Goal: Task Accomplishment & Management: Manage account settings

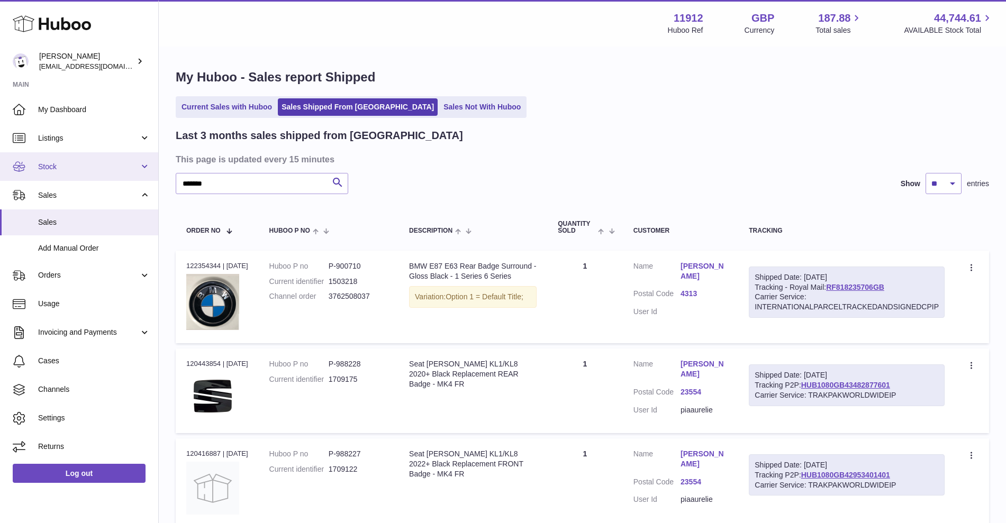
click at [87, 170] on span "Stock" at bounding box center [88, 167] width 101 height 10
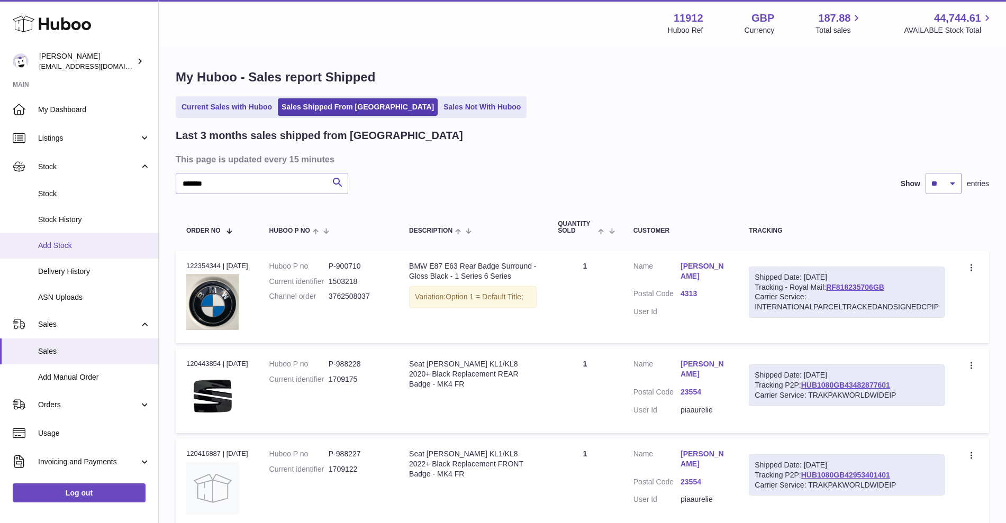
click at [79, 251] on link "Add Stock" at bounding box center [79, 246] width 158 height 26
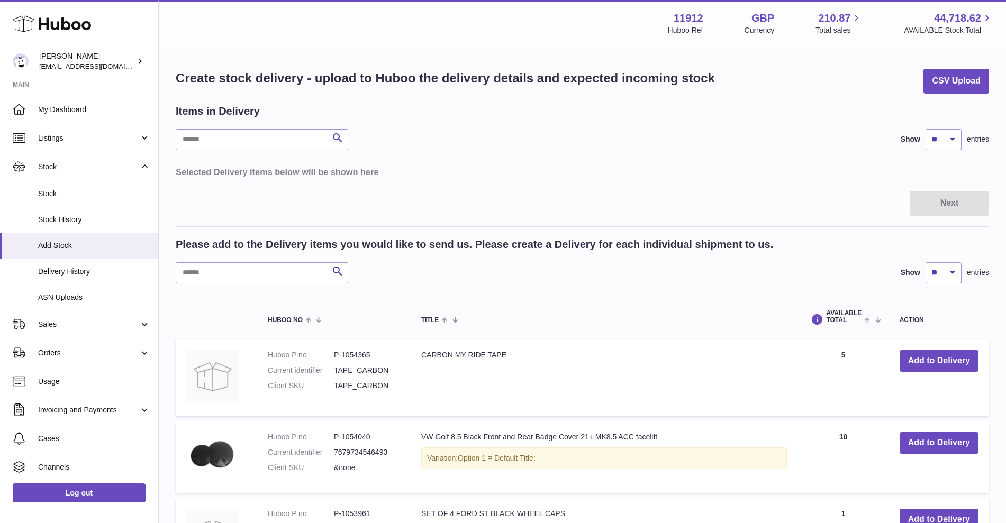
drag, startPoint x: 885, startPoint y: 76, endPoint x: 765, endPoint y: 100, distance: 122.4
click at [884, 76] on div "Create stock delivery - upload to Huboo the delivery details and expected incom…" at bounding box center [583, 81] width 814 height 25
click at [250, 267] on input "text" at bounding box center [262, 273] width 173 height 21
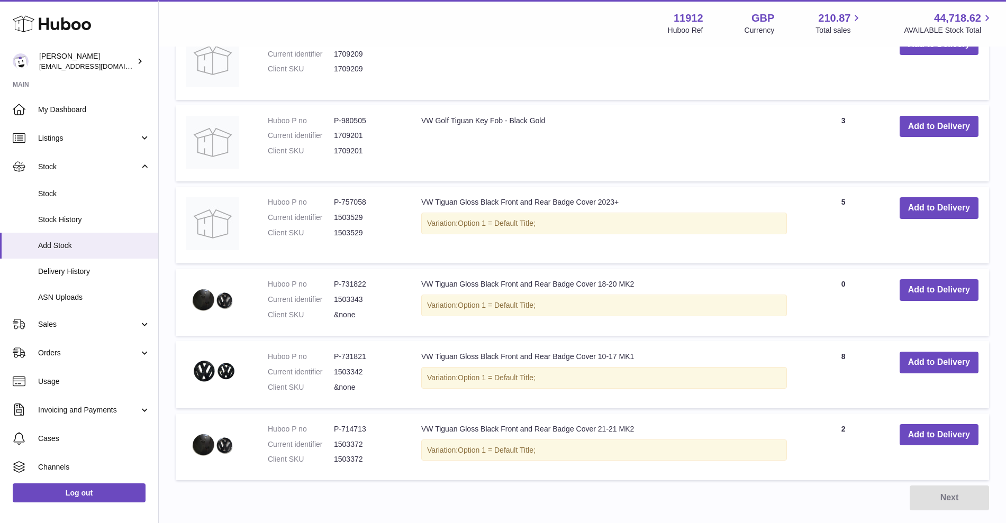
scroll to position [662, 0]
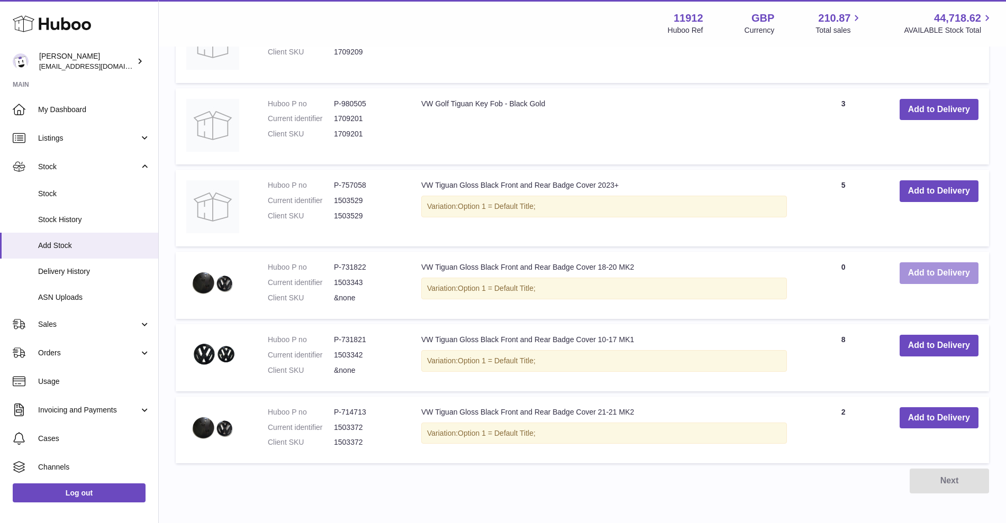
click at [911, 282] on button "Add to Delivery" at bounding box center [939, 274] width 79 height 22
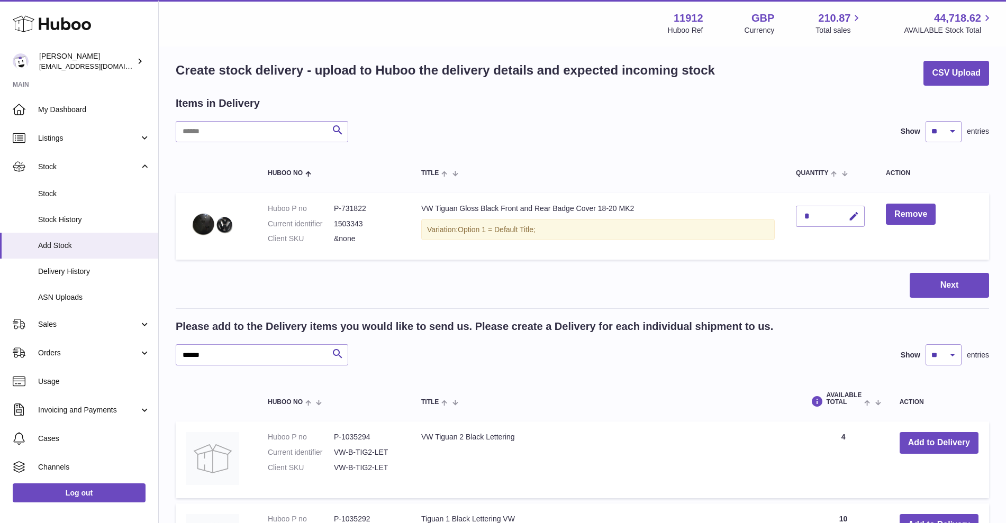
scroll to position [0, 0]
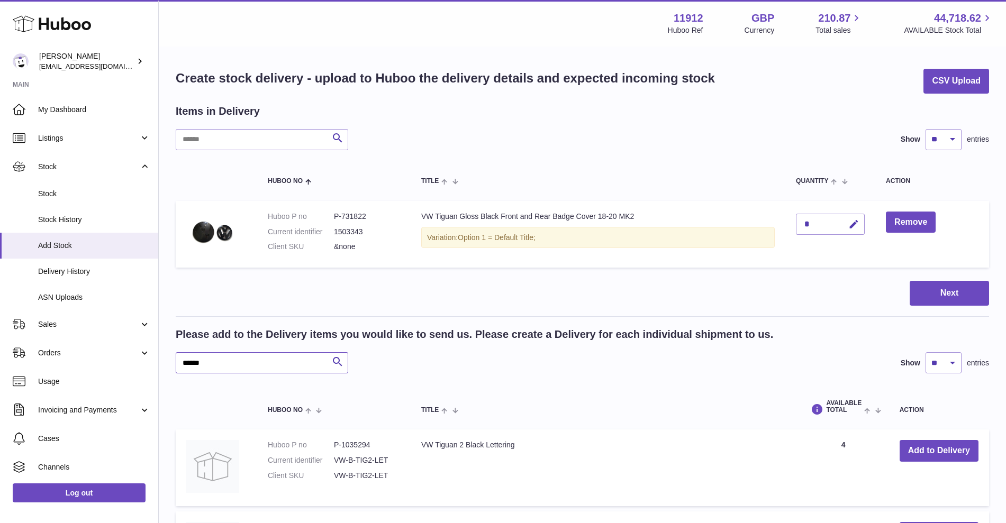
click at [275, 358] on input "******" at bounding box center [262, 363] width 173 height 21
type input "*"
type input "****"
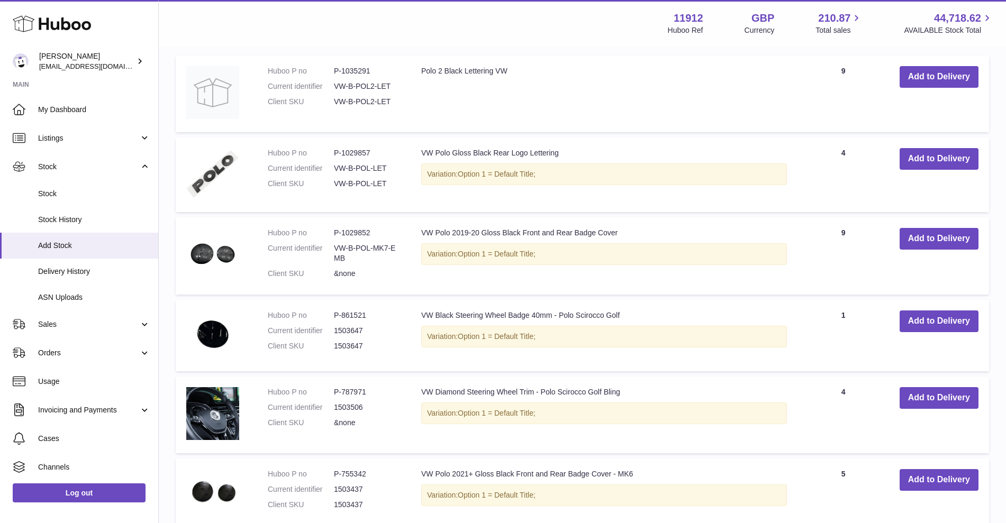
scroll to position [529, 0]
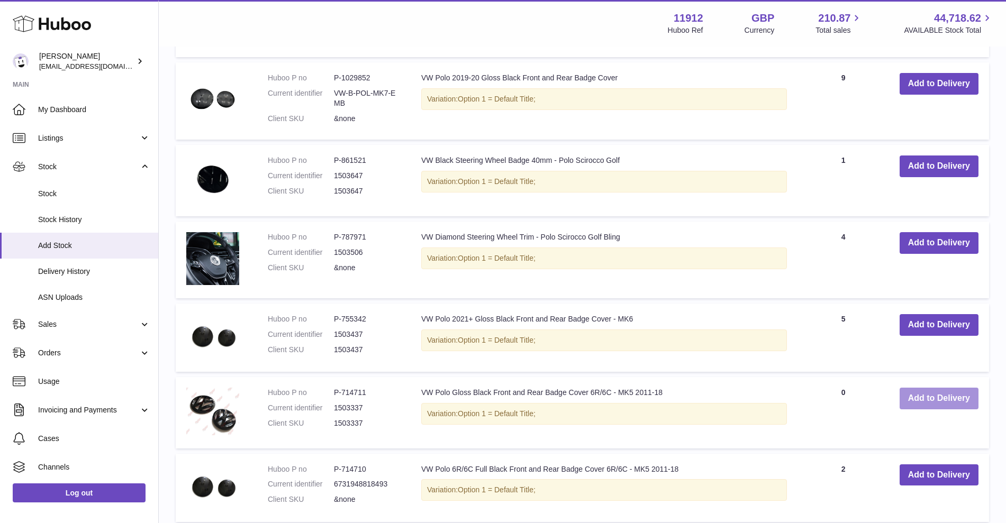
click at [914, 398] on button "Add to Delivery" at bounding box center [939, 399] width 79 height 22
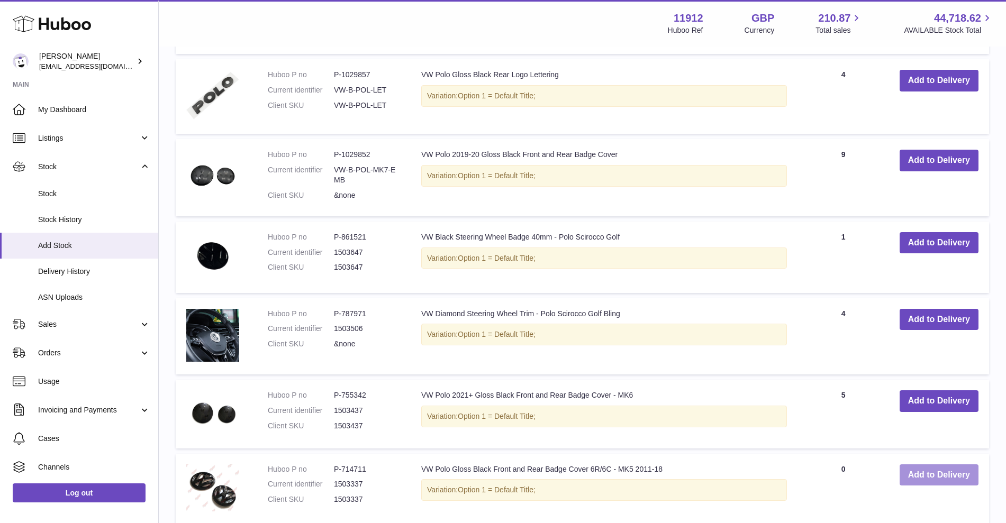
scroll to position [606, 0]
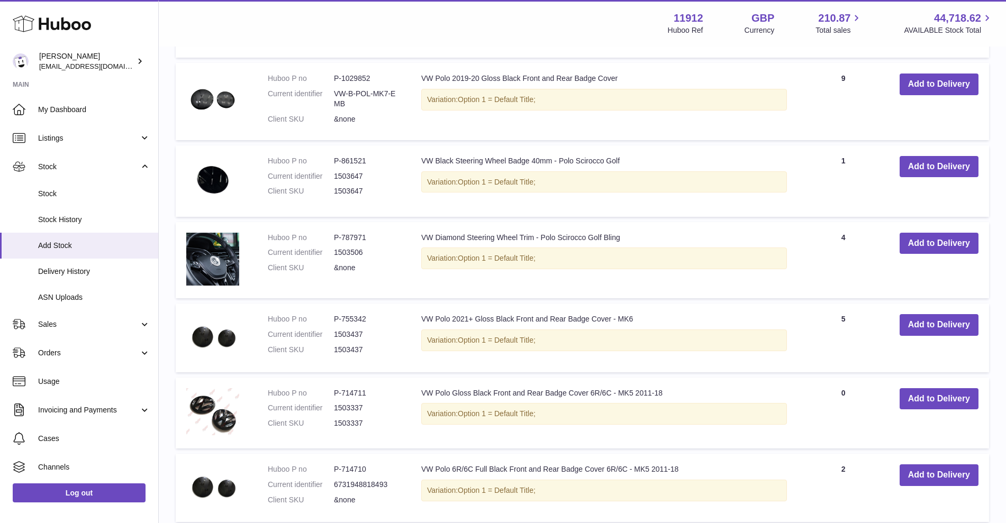
click at [866, 55] on td "AVAILABLE Total 4" at bounding box center [843, 20] width 91 height 75
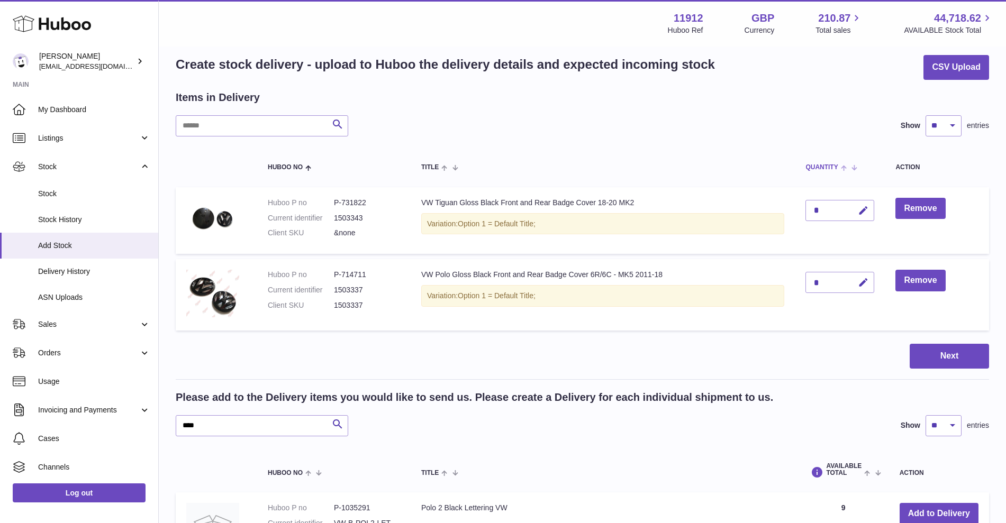
scroll to position [0, 0]
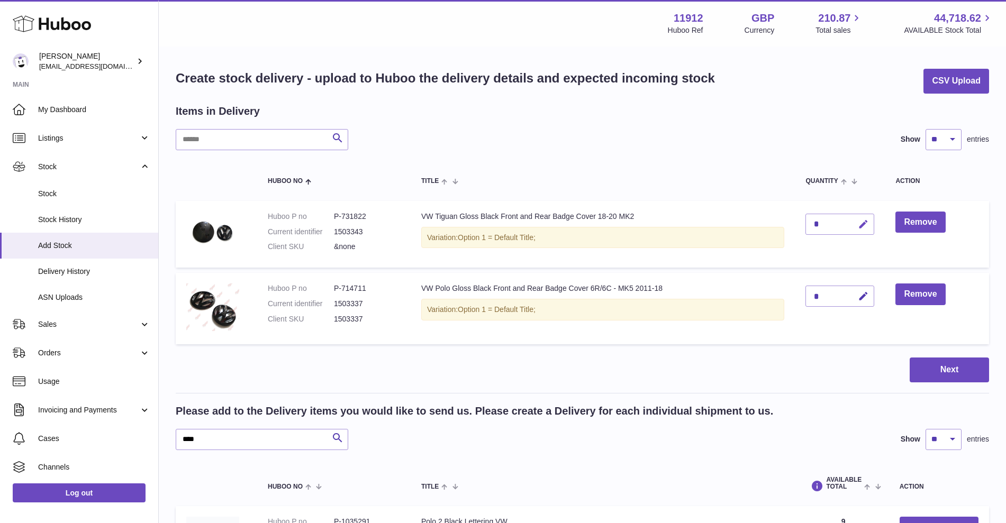
click at [870, 223] on button "button" at bounding box center [862, 225] width 25 height 22
type input "**"
click at [862, 229] on button "submit" at bounding box center [862, 224] width 20 height 17
click at [869, 297] on icon "button" at bounding box center [863, 296] width 11 height 11
type input "**"
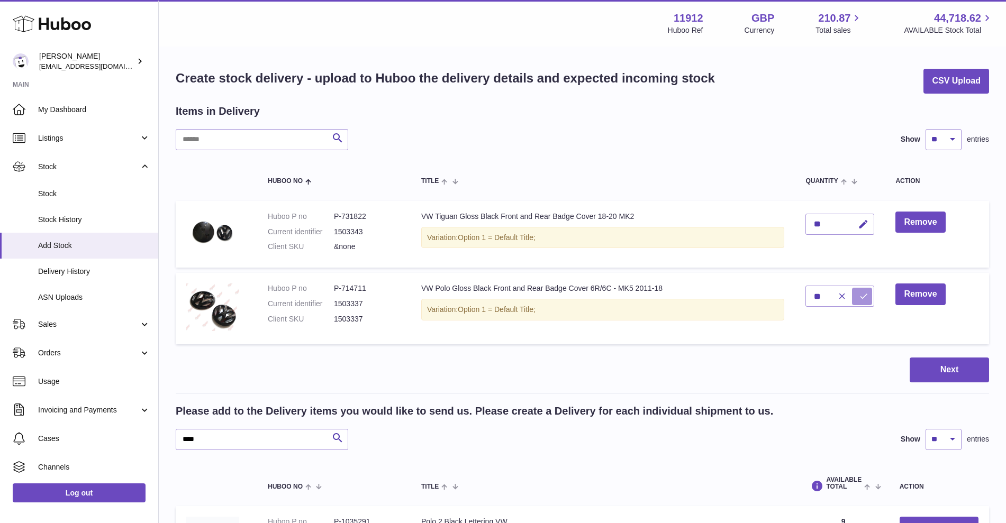
click at [860, 299] on icon "submit" at bounding box center [864, 297] width 10 height 10
drag, startPoint x: 256, startPoint y: 437, endPoint x: 130, endPoint y: 438, distance: 126.0
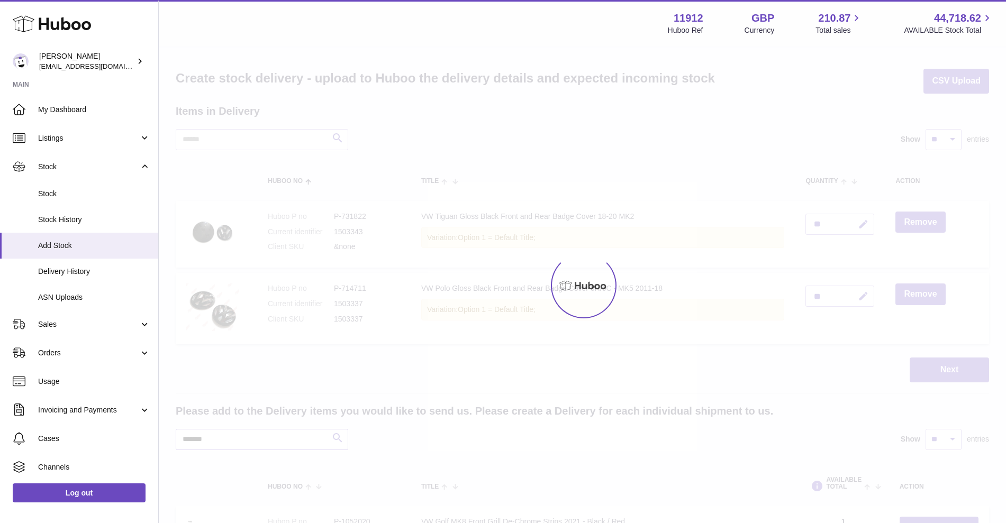
type input "*******"
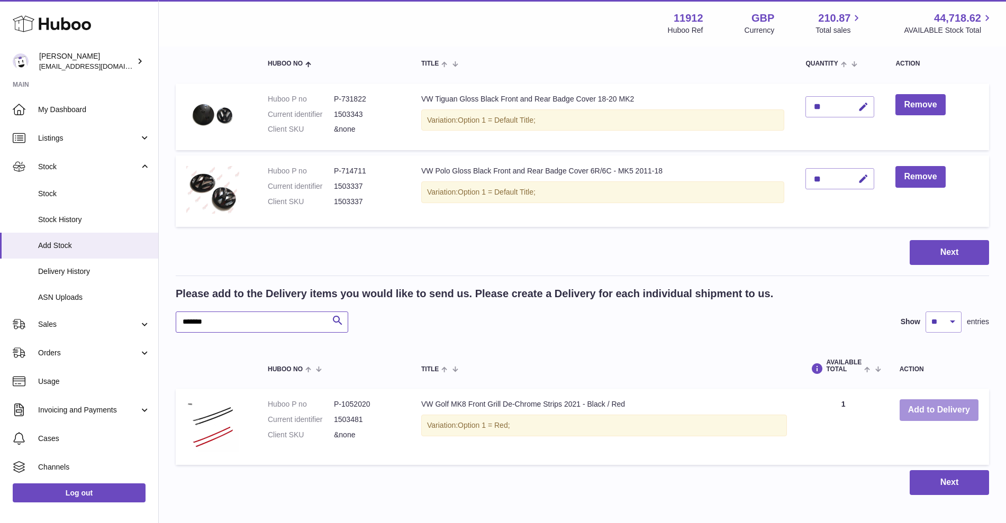
scroll to position [107, 0]
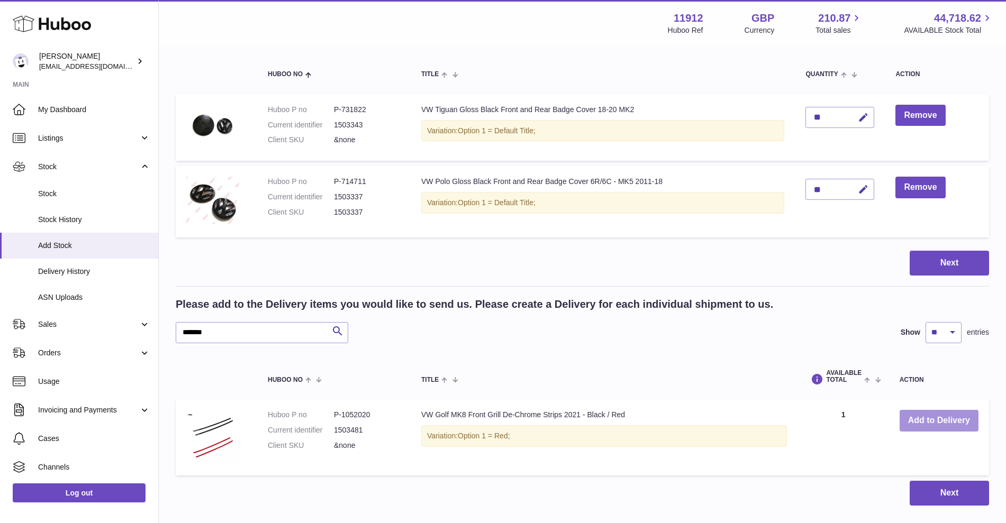
click at [950, 423] on button "Add to Delivery" at bounding box center [939, 421] width 79 height 22
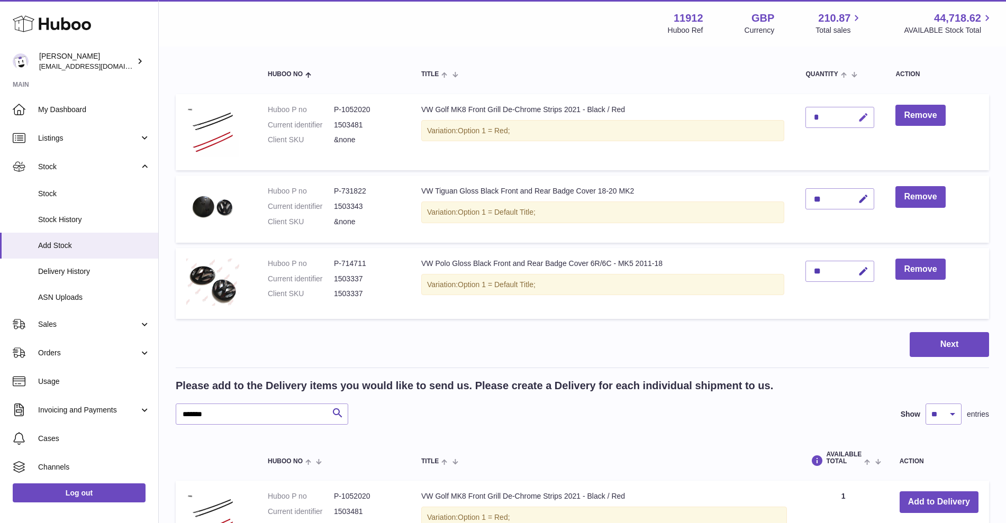
click at [864, 120] on icon "button" at bounding box center [863, 117] width 11 height 11
drag, startPoint x: 821, startPoint y: 117, endPoint x: 805, endPoint y: 118, distance: 15.9
click at [805, 118] on td "*" at bounding box center [840, 132] width 90 height 76
type input "*"
click at [860, 121] on icon "submit" at bounding box center [864, 118] width 10 height 10
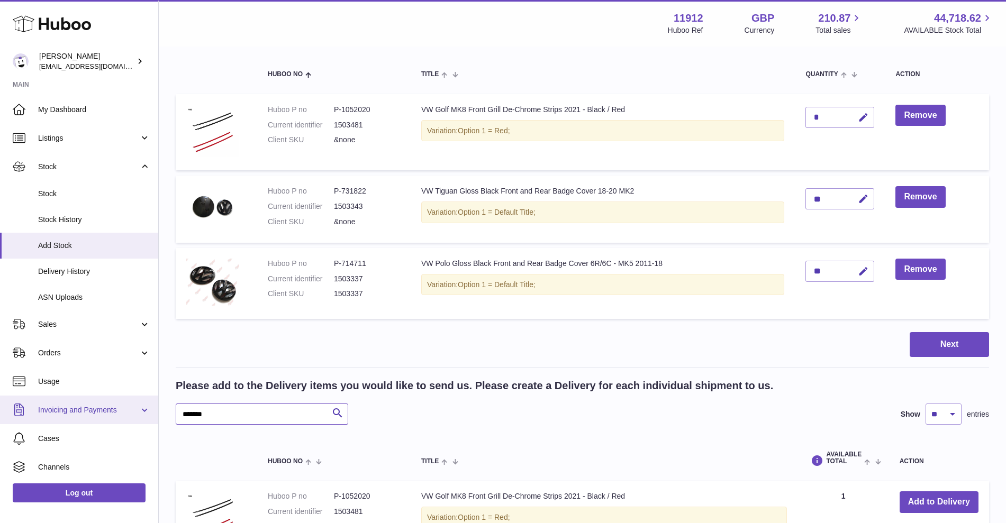
drag, startPoint x: 243, startPoint y: 419, endPoint x: 135, endPoint y: 417, distance: 107.5
click at [125, 419] on div "Huboo Zahoor Azam info@carbonmyride.com Main My Dashboard Listings Not with Hub…" at bounding box center [503, 282] width 1006 height 778
type input "*******"
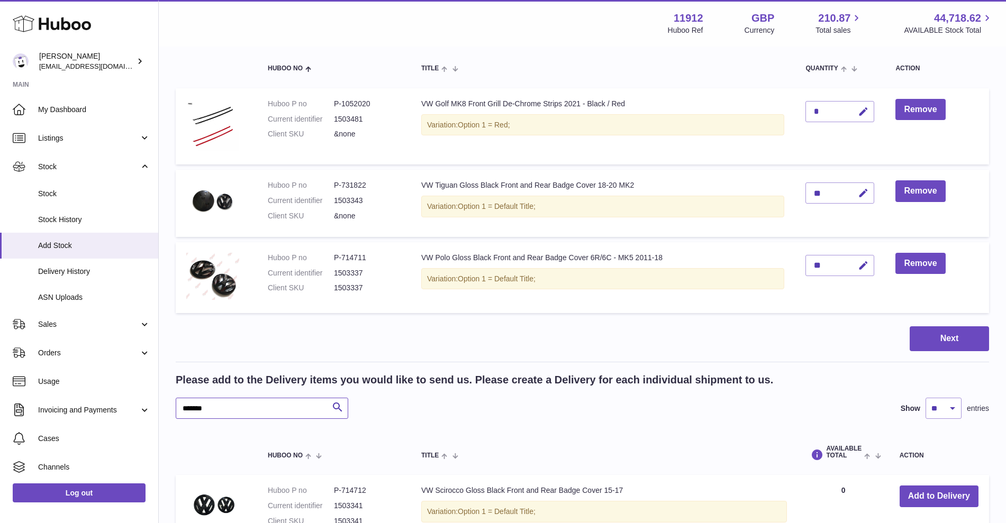
scroll to position [246, 0]
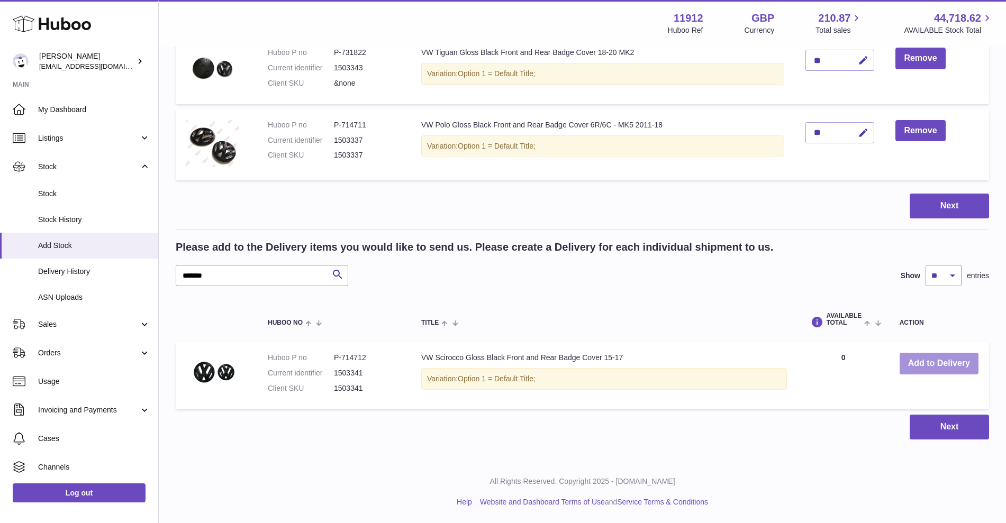
click at [917, 364] on button "Add to Delivery" at bounding box center [939, 364] width 79 height 22
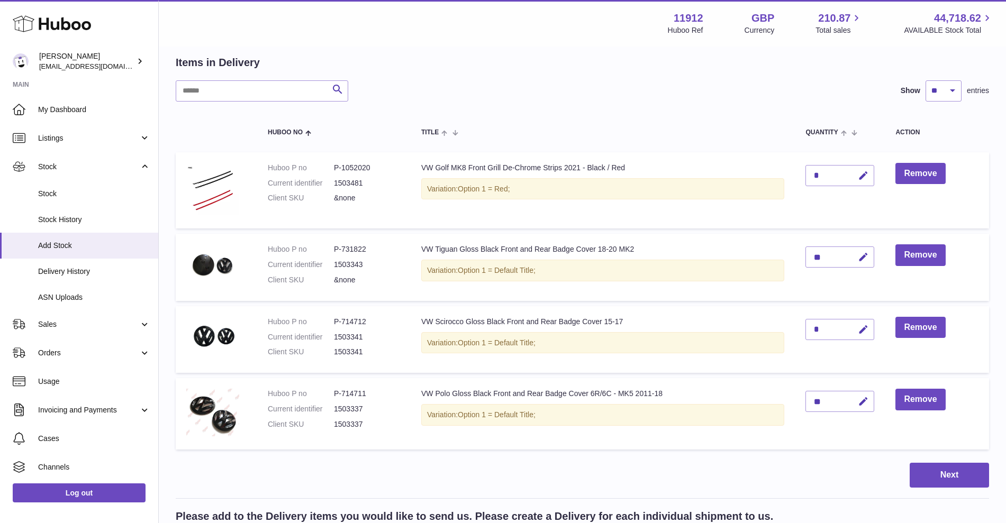
scroll to position [47, 0]
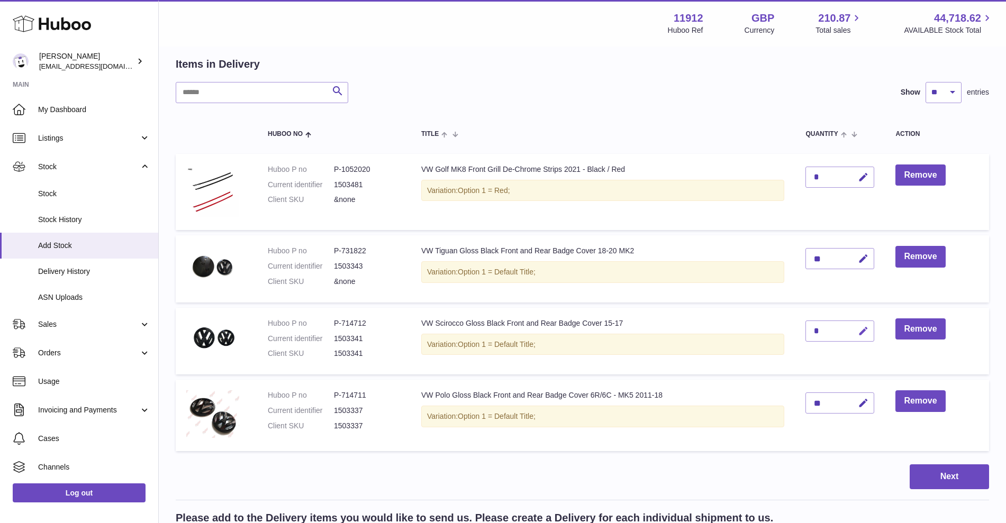
click at [865, 337] on icon "button" at bounding box center [863, 331] width 11 height 11
drag, startPoint x: 822, startPoint y: 331, endPoint x: 783, endPoint y: 329, distance: 39.3
click at [783, 329] on tr "Huboo P no P-714712 Current identifier 1503341 Client SKU 1503341 VW Scirocco G…" at bounding box center [583, 341] width 814 height 67
type input "*"
click at [868, 329] on icon "submit" at bounding box center [864, 332] width 10 height 10
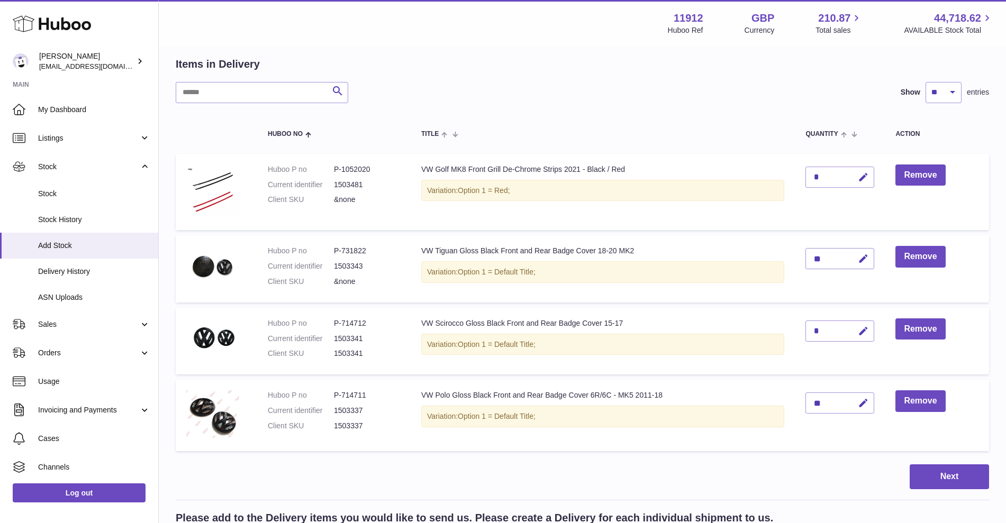
scroll to position [312, 0]
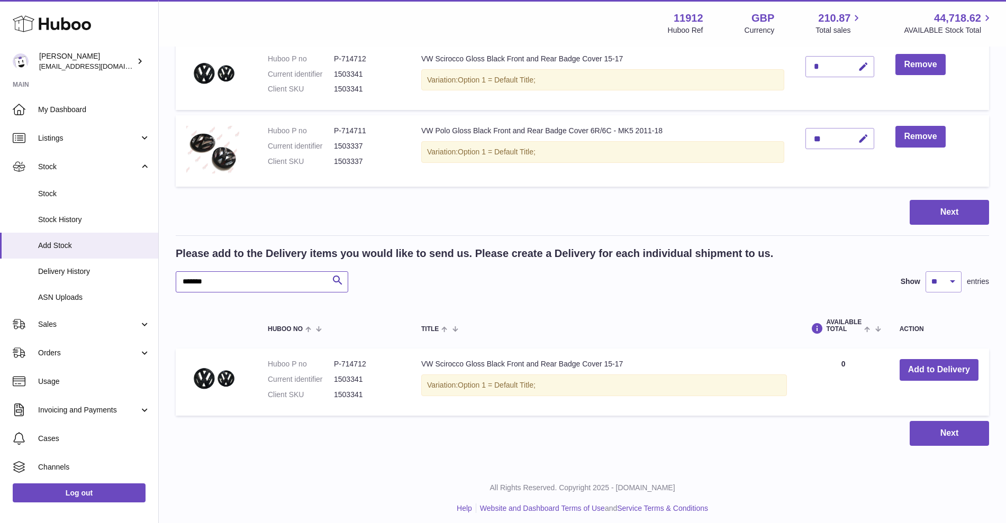
drag, startPoint x: 224, startPoint y: 283, endPoint x: 203, endPoint y: 276, distance: 22.4
click at [203, 276] on input "*******" at bounding box center [262, 282] width 173 height 21
type input "*******"
click at [899, 367] on td "Add to Delivery" at bounding box center [939, 382] width 100 height 67
click at [914, 368] on button "Add to Delivery" at bounding box center [939, 370] width 79 height 22
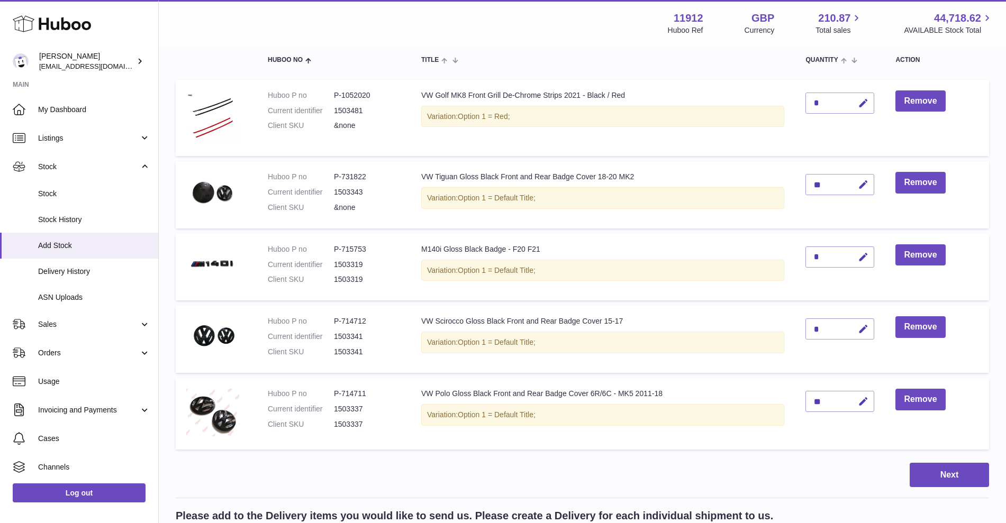
scroll to position [113, 0]
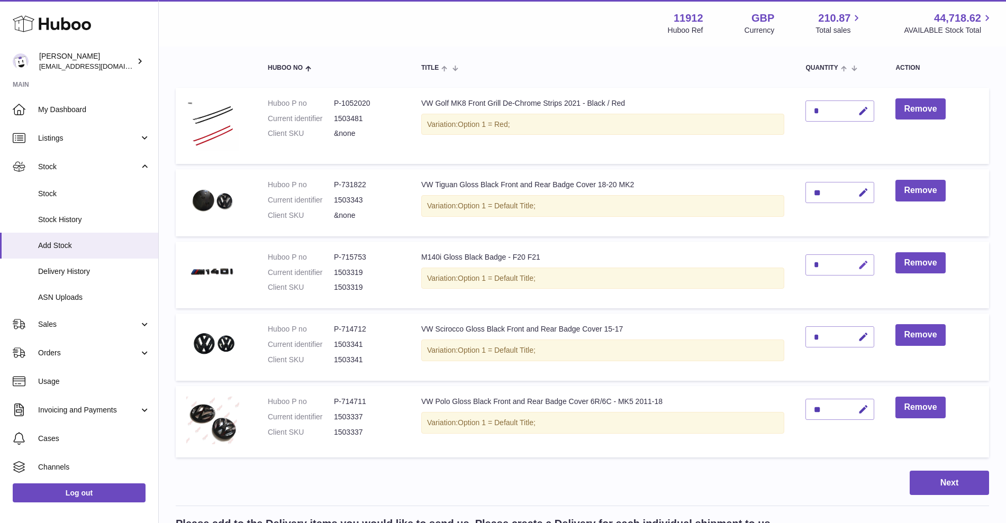
click at [864, 266] on icon "button" at bounding box center [863, 265] width 11 height 11
drag, startPoint x: 825, startPoint y: 266, endPoint x: 776, endPoint y: 266, distance: 49.2
click at [776, 266] on tr "Huboo P no P-715753 Current identifier 1503319 Client SKU 1503319 M140i Gloss B…" at bounding box center [583, 275] width 814 height 67
type input "*"
click at [852, 257] on button "submit" at bounding box center [862, 265] width 20 height 17
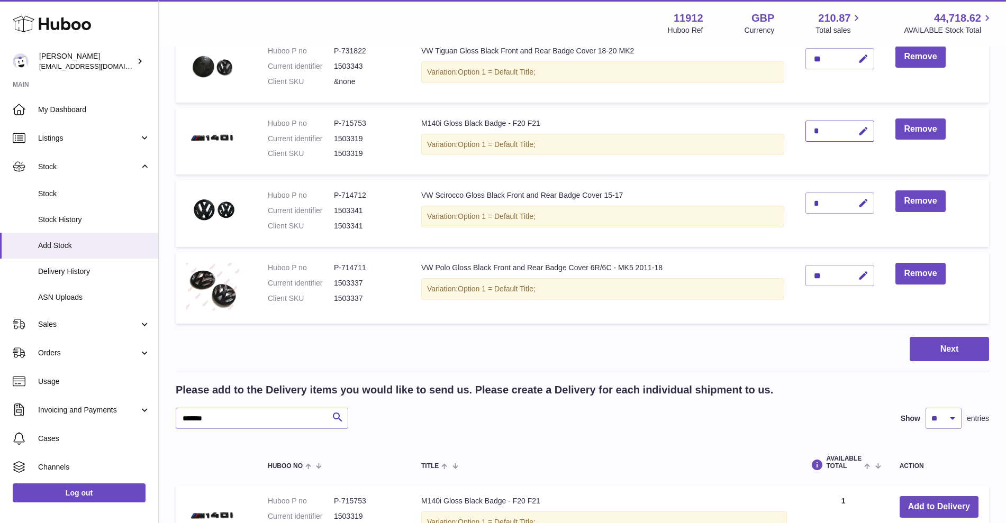
scroll to position [378, 0]
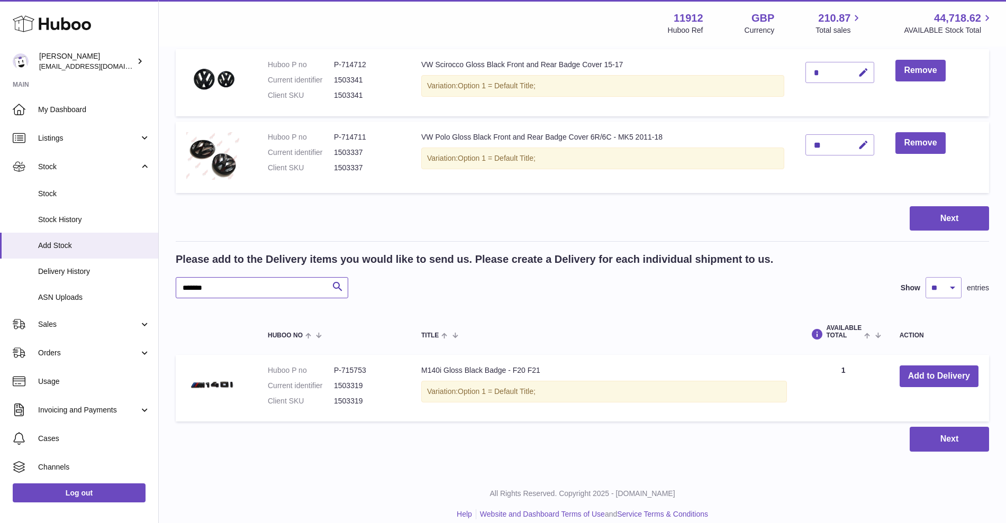
click at [197, 287] on input "*******" at bounding box center [262, 287] width 173 height 21
drag, startPoint x: 200, startPoint y: 288, endPoint x: 244, endPoint y: 288, distance: 44.5
click at [244, 288] on input "*******" at bounding box center [262, 287] width 173 height 21
type input "*******"
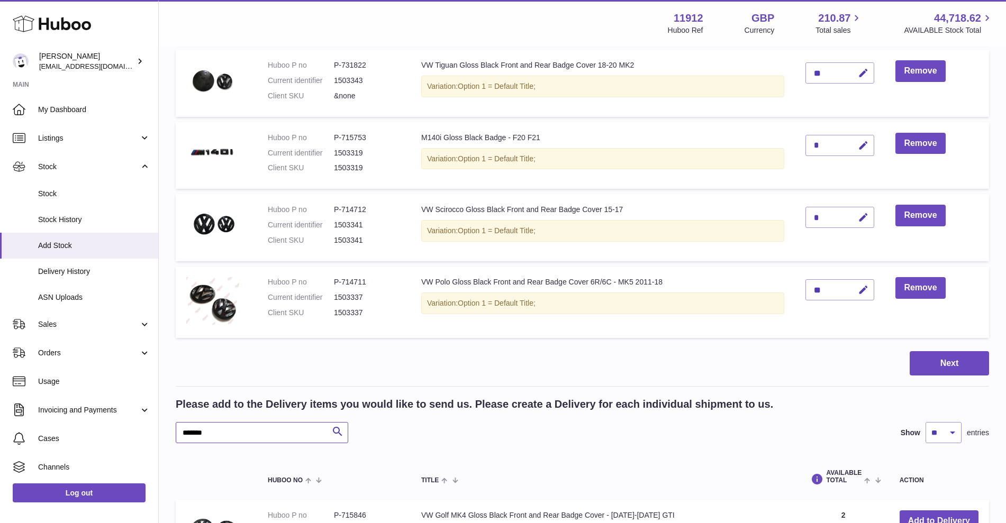
scroll to position [378, 0]
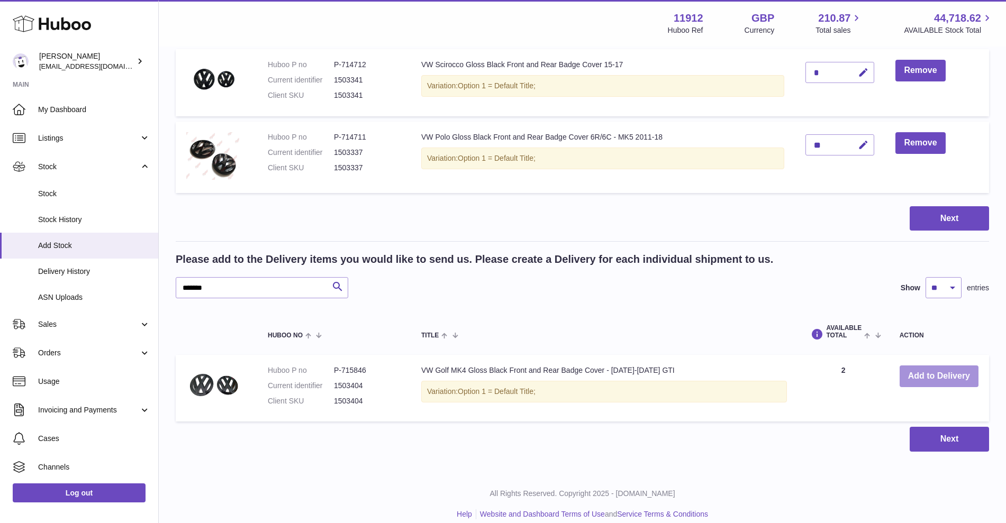
click at [916, 380] on button "Add to Delivery" at bounding box center [939, 377] width 79 height 22
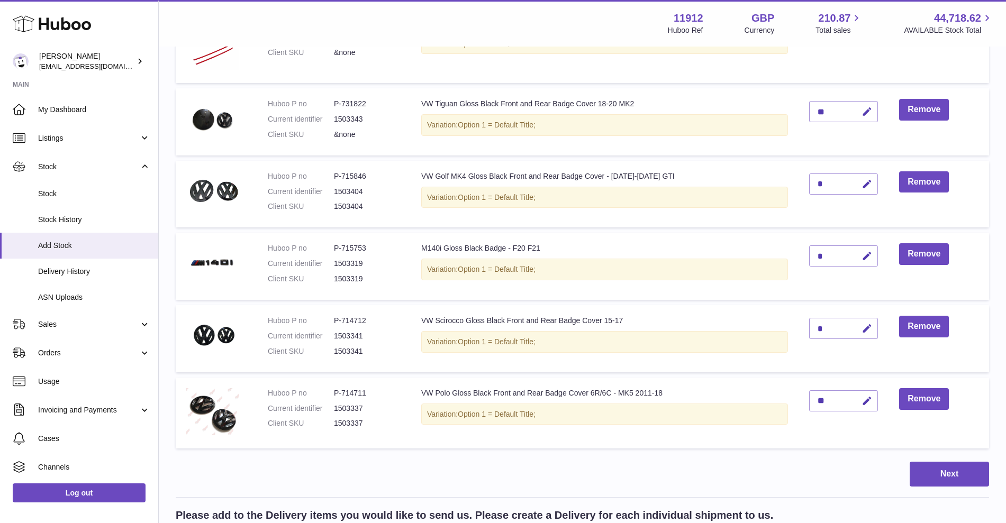
scroll to position [186, 0]
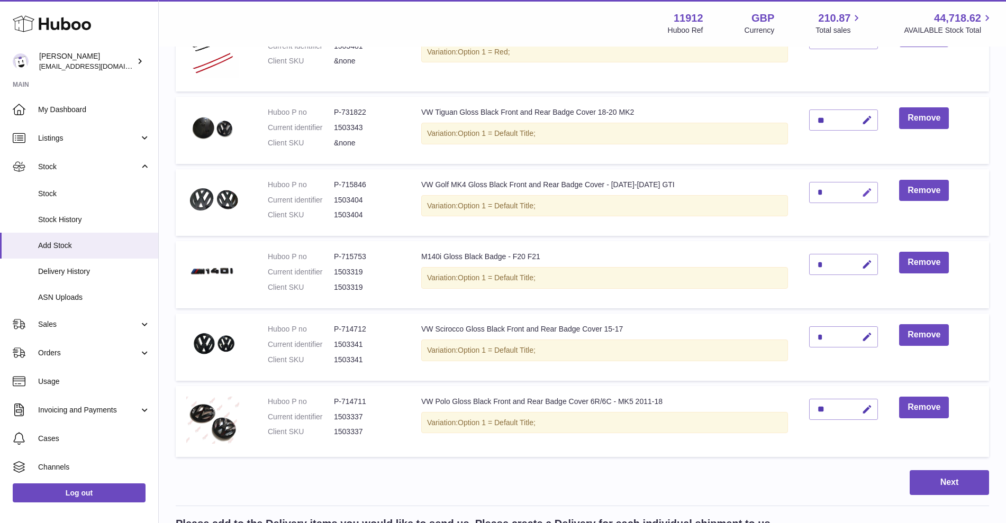
click at [865, 192] on icon "button" at bounding box center [867, 192] width 11 height 11
drag, startPoint x: 824, startPoint y: 198, endPoint x: 804, endPoint y: 199, distance: 20.1
click at [804, 199] on td "*" at bounding box center [844, 202] width 90 height 67
type input "*"
click at [856, 184] on button "submit" at bounding box center [866, 192] width 20 height 17
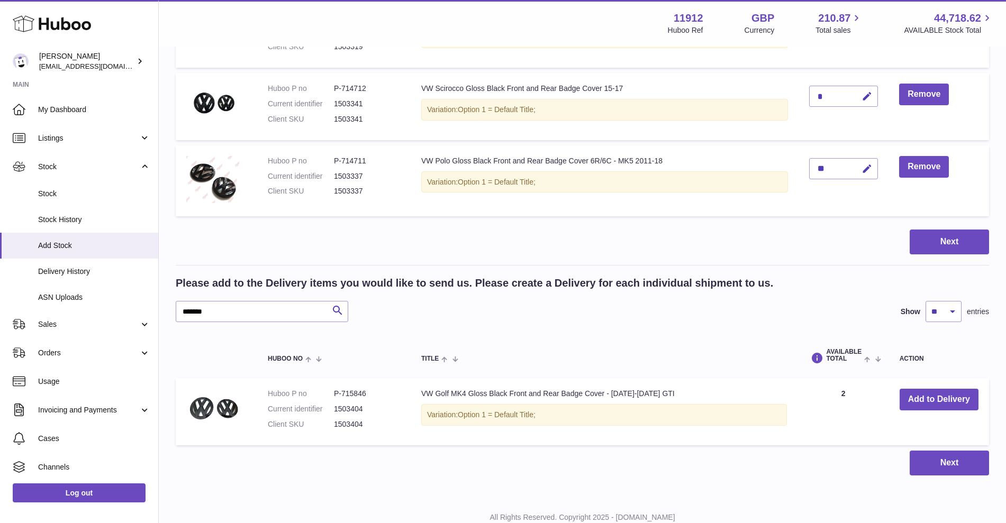
scroll to position [450, 0]
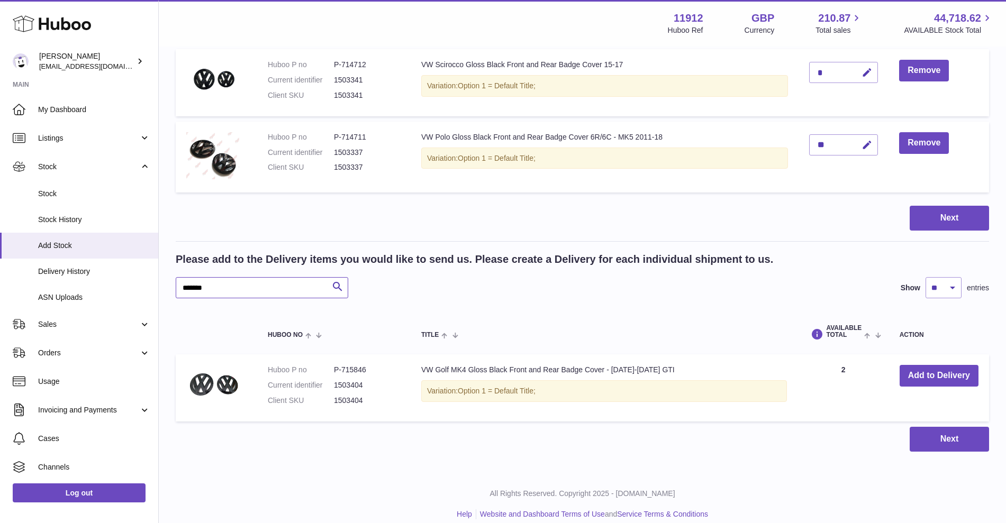
click at [206, 288] on input "*******" at bounding box center [262, 287] width 173 height 21
type input "*******"
click at [935, 375] on button "Add to Delivery" at bounding box center [939, 376] width 79 height 22
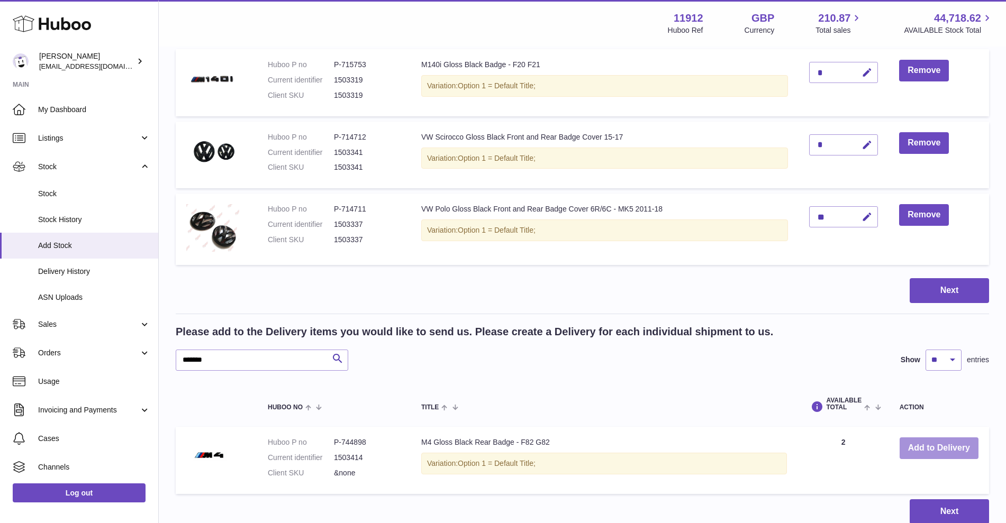
scroll to position [522, 0]
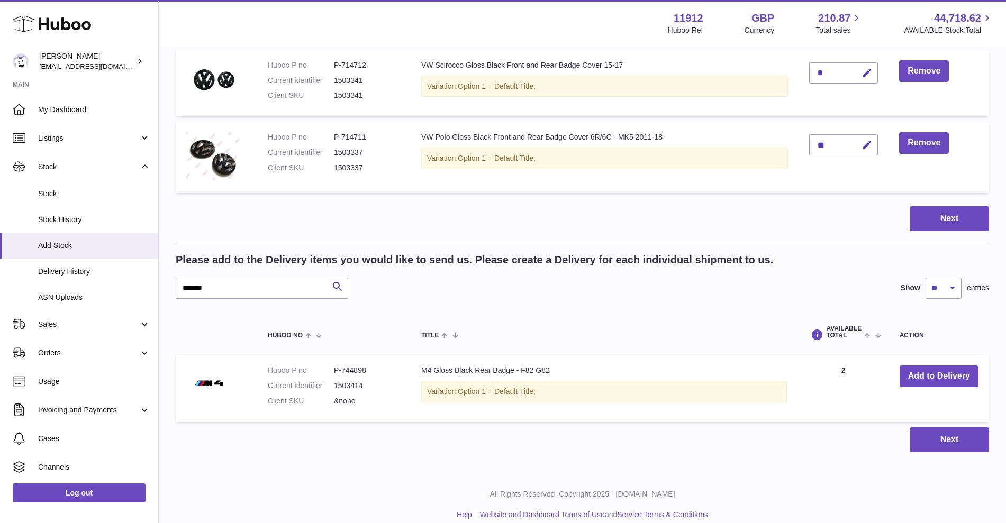
click at [919, 239] on div "Items in Delivery Search Show ** ** ** *** entries Huboo no Title Quantity Acti…" at bounding box center [583, 17] width 814 height 871
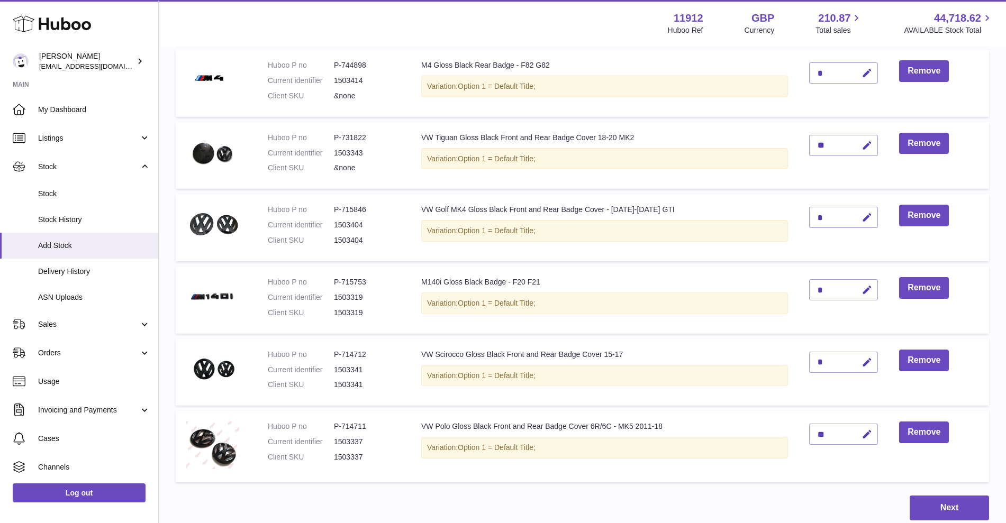
scroll to position [192, 0]
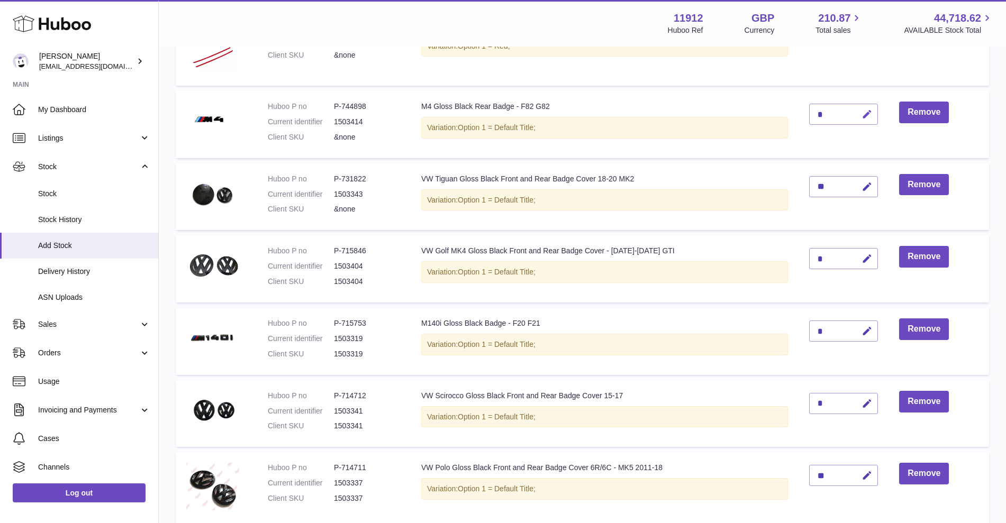
click at [866, 121] on button "button" at bounding box center [865, 115] width 25 height 22
drag, startPoint x: 820, startPoint y: 115, endPoint x: 807, endPoint y: 114, distance: 13.3
click at [809, 114] on input "*" at bounding box center [843, 114] width 69 height 21
type input "*"
click at [856, 106] on button "submit" at bounding box center [866, 114] width 20 height 17
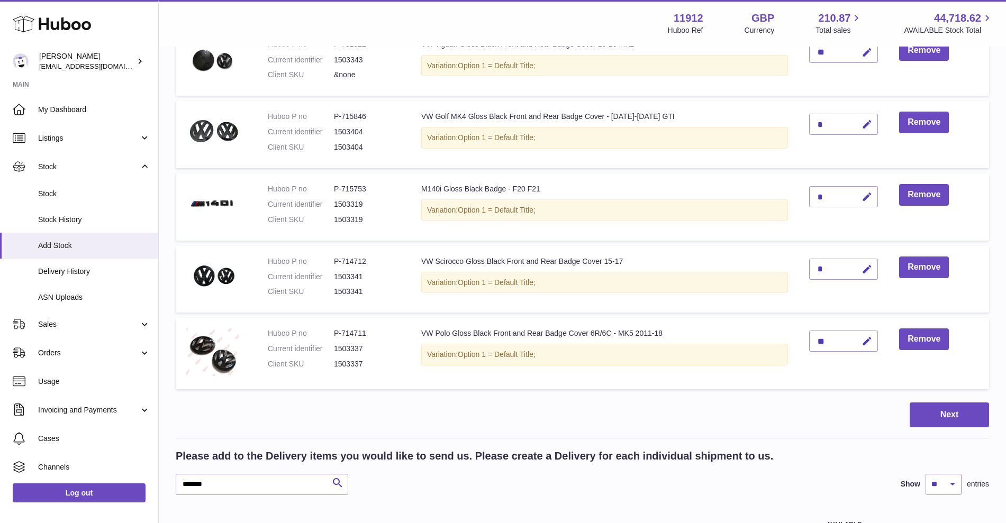
scroll to position [456, 0]
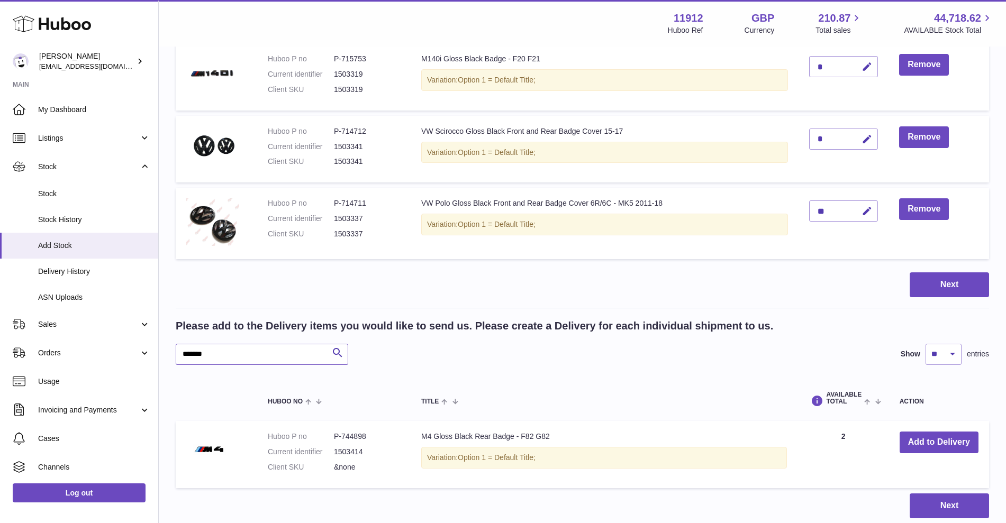
drag, startPoint x: 201, startPoint y: 354, endPoint x: 311, endPoint y: 344, distance: 110.6
click at [273, 354] on input "*******" at bounding box center [262, 354] width 173 height 21
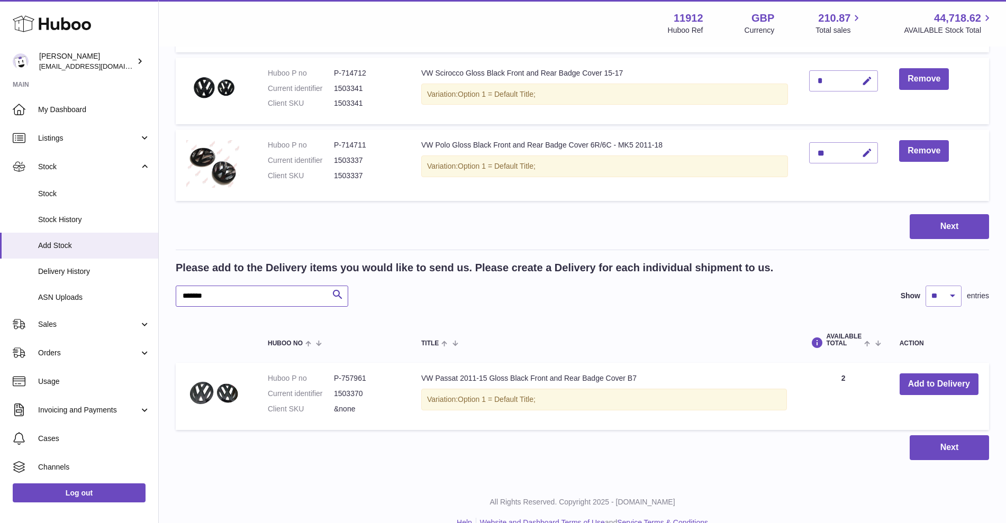
scroll to position [522, 0]
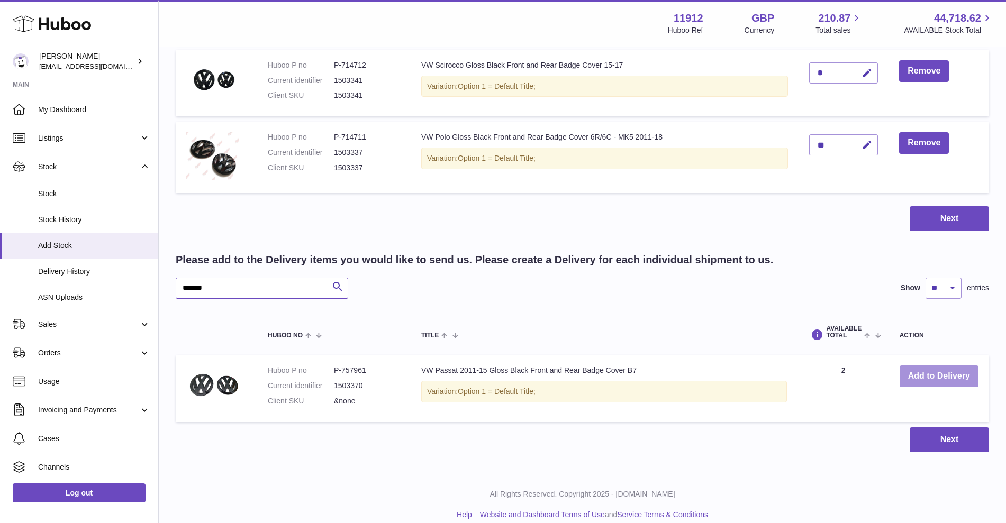
type input "*******"
click at [910, 371] on button "Add to Delivery" at bounding box center [939, 377] width 79 height 22
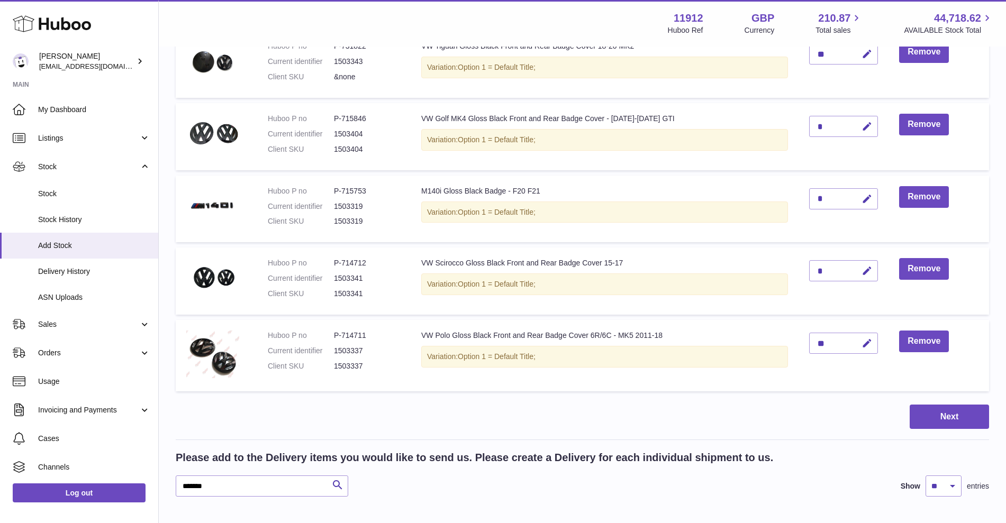
scroll to position [595, 0]
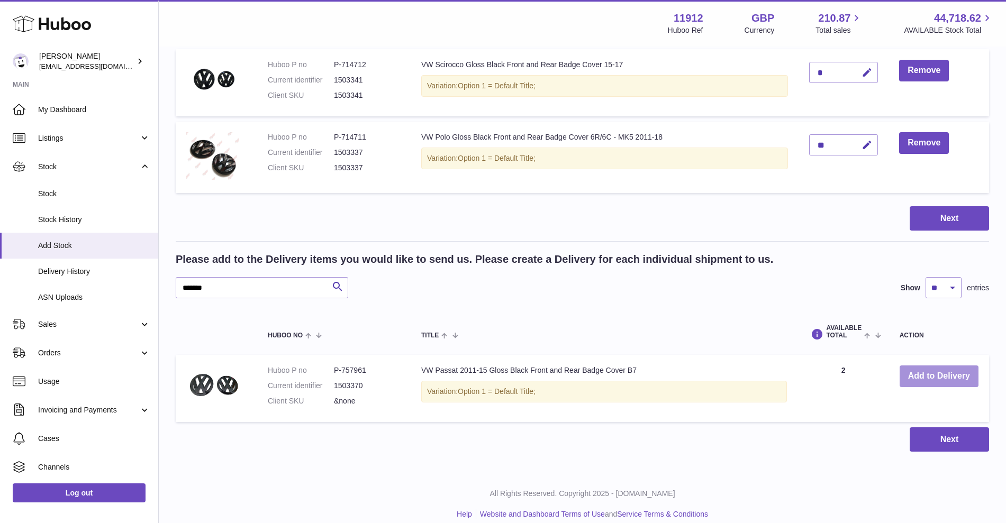
click at [935, 383] on button "Add to Delivery" at bounding box center [939, 377] width 79 height 22
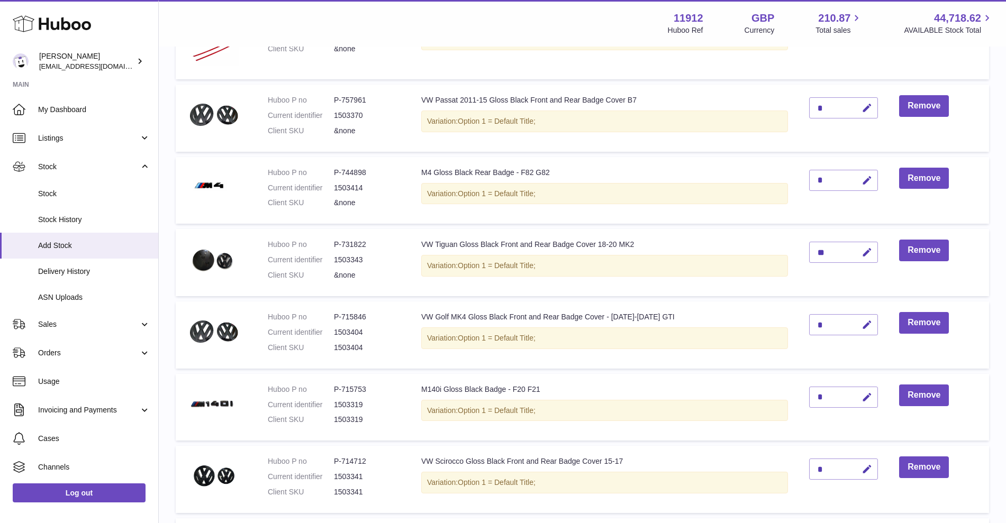
scroll to position [132, 0]
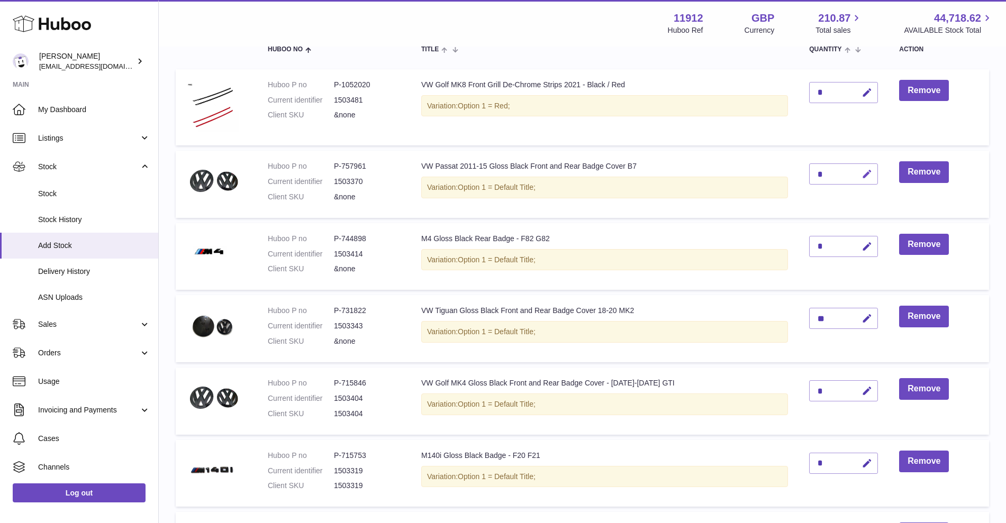
click at [863, 178] on icon "button" at bounding box center [867, 174] width 11 height 11
drag, startPoint x: 797, startPoint y: 174, endPoint x: 772, endPoint y: 174, distance: 24.9
click at [772, 174] on tr "Huboo P no P-757961 Current identifier 1503370 Client SKU &none VW Passat 2011-…" at bounding box center [583, 184] width 814 height 67
type input "*"
click at [871, 174] on button "submit" at bounding box center [866, 174] width 20 height 17
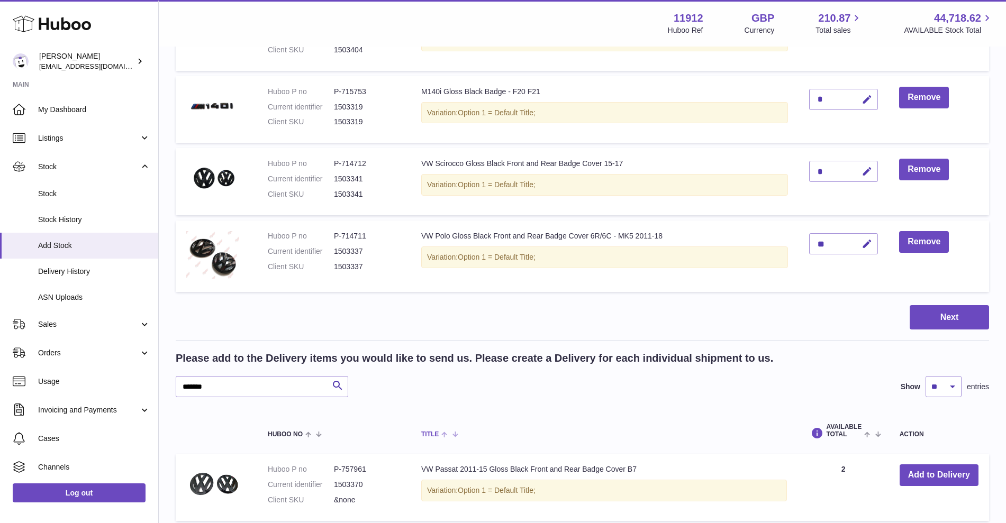
scroll to position [595, 0]
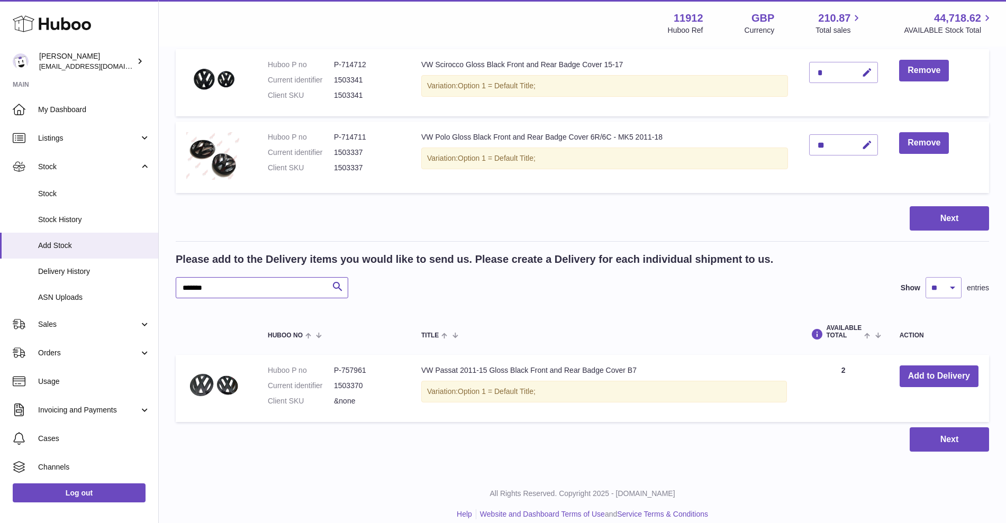
drag, startPoint x: 203, startPoint y: 288, endPoint x: 268, endPoint y: 291, distance: 64.6
click at [268, 291] on input "*******" at bounding box center [262, 287] width 173 height 21
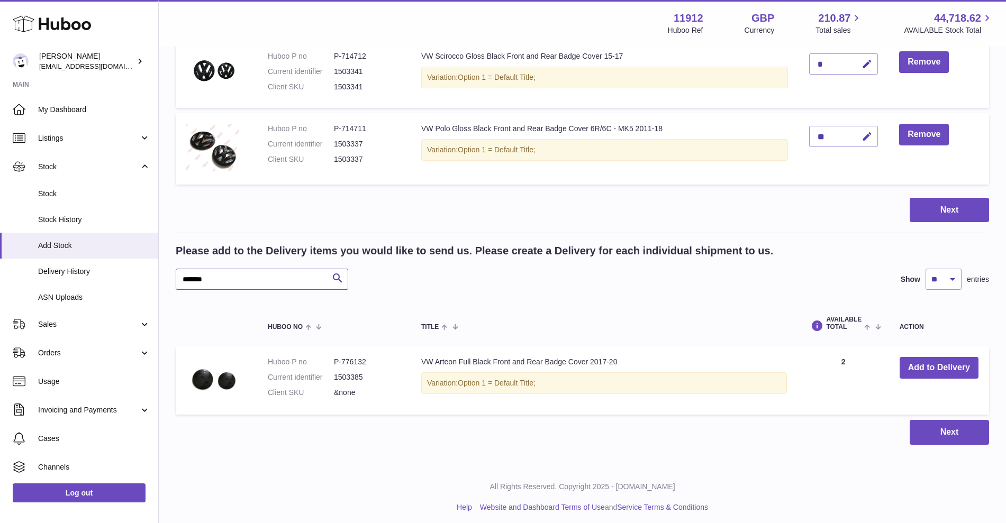
scroll to position [607, 0]
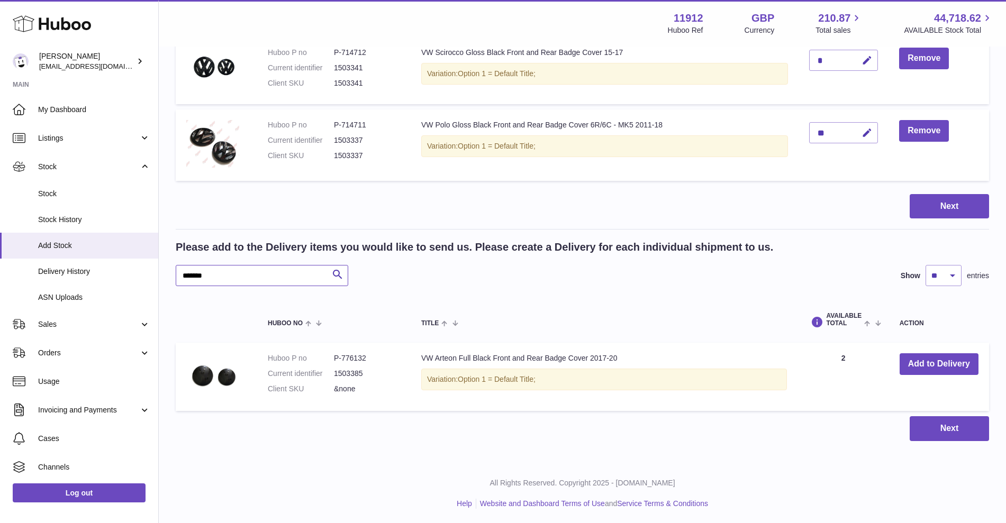
type input "*******"
click at [942, 364] on button "Add to Delivery" at bounding box center [939, 365] width 79 height 22
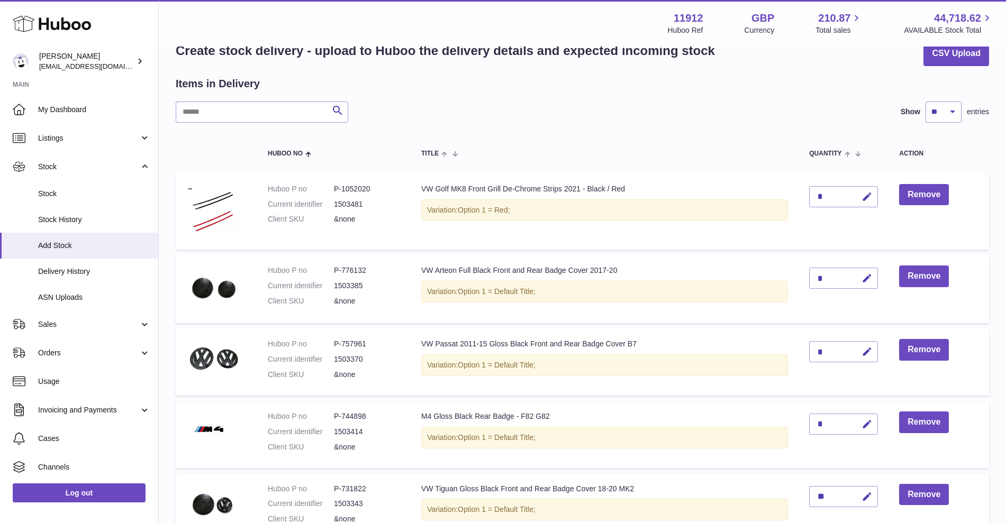
scroll to position [19, 0]
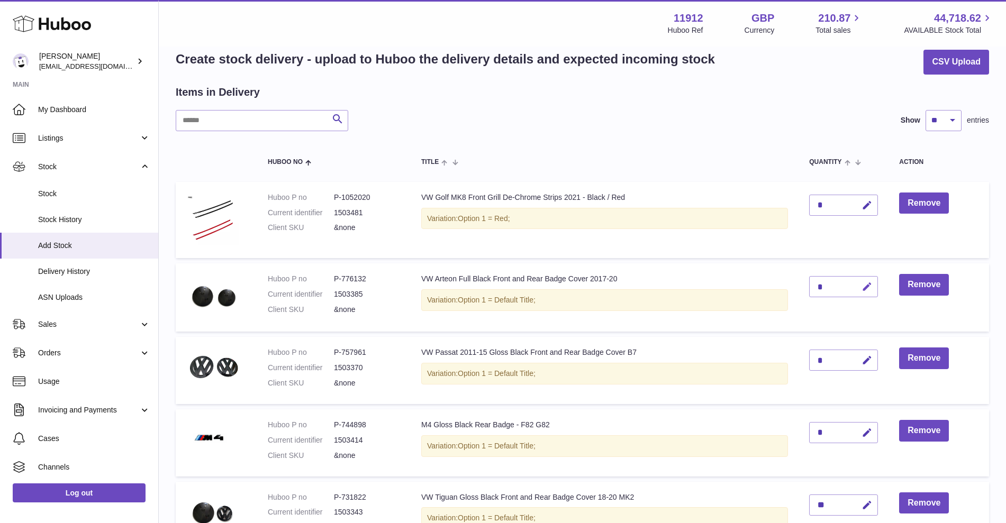
click at [862, 285] on icon "button" at bounding box center [867, 287] width 11 height 11
drag, startPoint x: 818, startPoint y: 285, endPoint x: 793, endPoint y: 288, distance: 25.0
click at [799, 287] on td "*" at bounding box center [844, 298] width 90 height 68
type input "*"
click at [859, 279] on button "submit" at bounding box center [866, 286] width 20 height 17
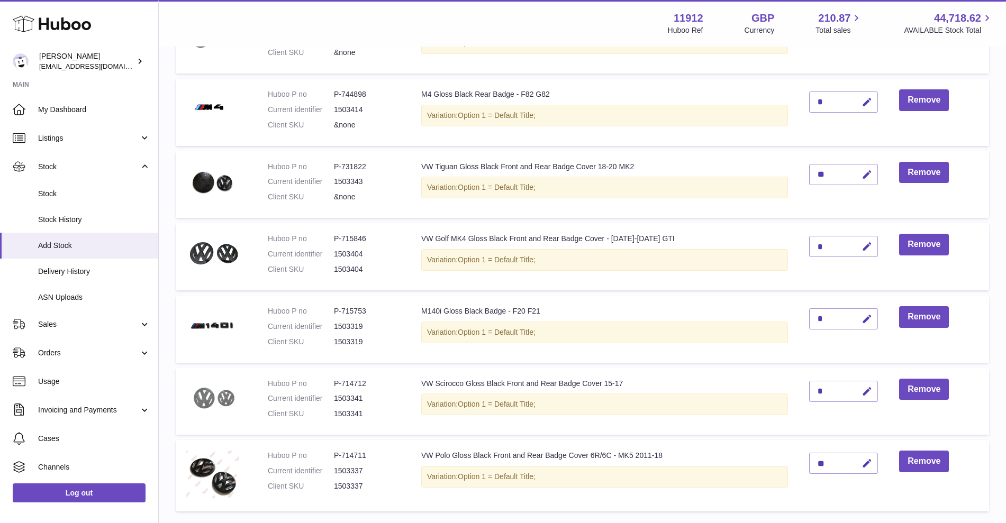
scroll to position [615, 0]
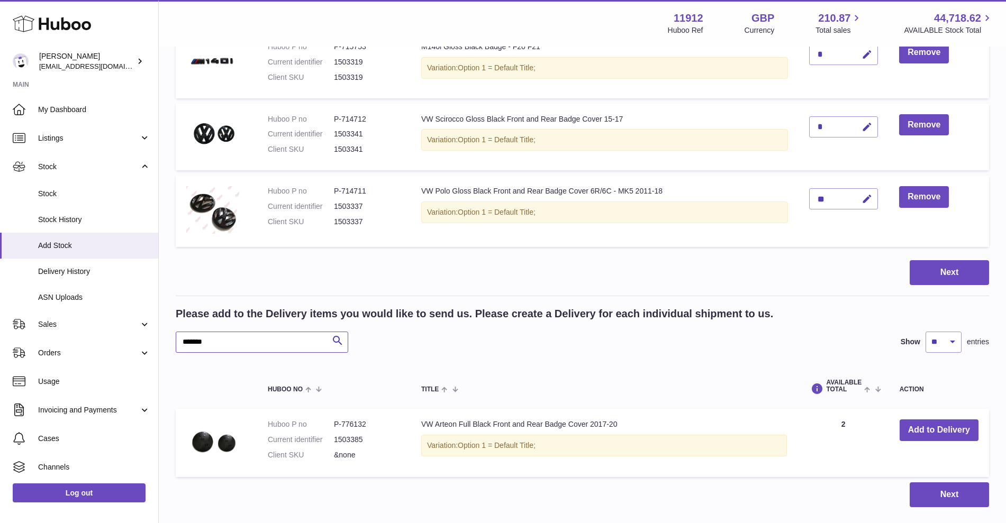
drag, startPoint x: 219, startPoint y: 342, endPoint x: 242, endPoint y: 344, distance: 23.3
click at [242, 344] on input "*******" at bounding box center [262, 342] width 173 height 21
type input "*******"
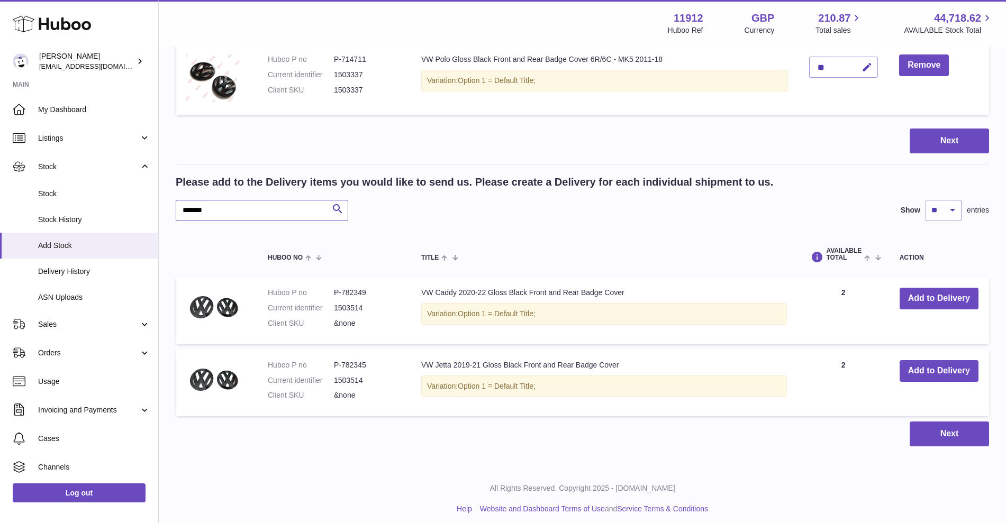
scroll to position [747, 0]
click at [945, 301] on button "Add to Delivery" at bounding box center [939, 298] width 79 height 22
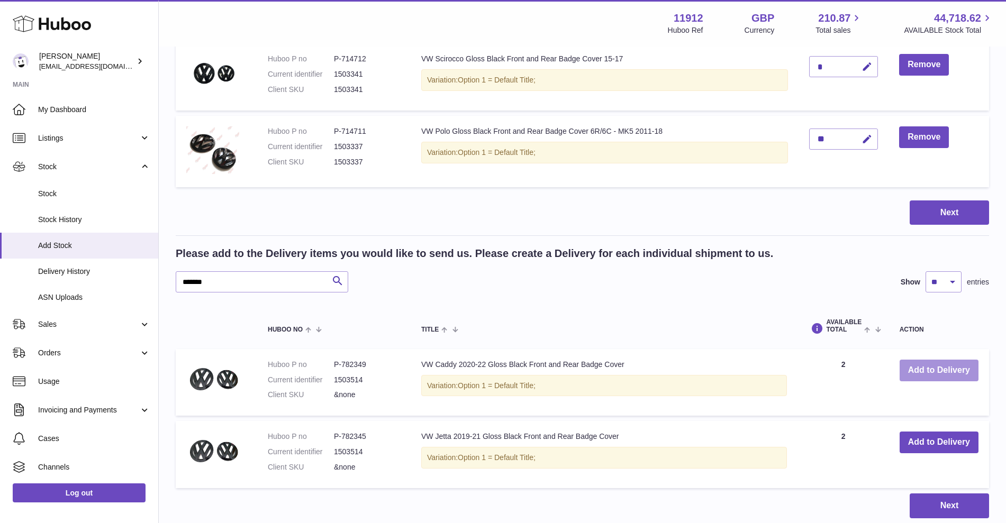
scroll to position [819, 0]
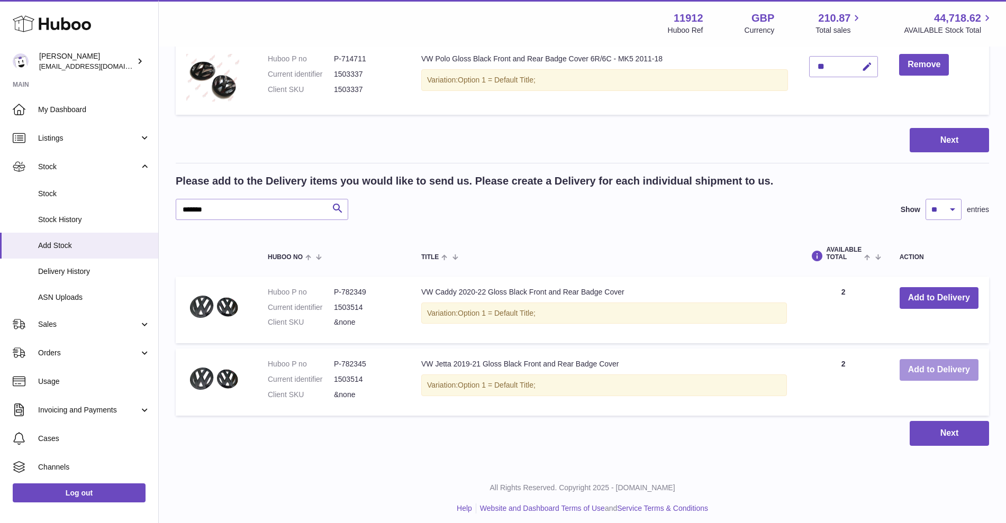
click at [938, 373] on button "Add to Delivery" at bounding box center [939, 370] width 79 height 22
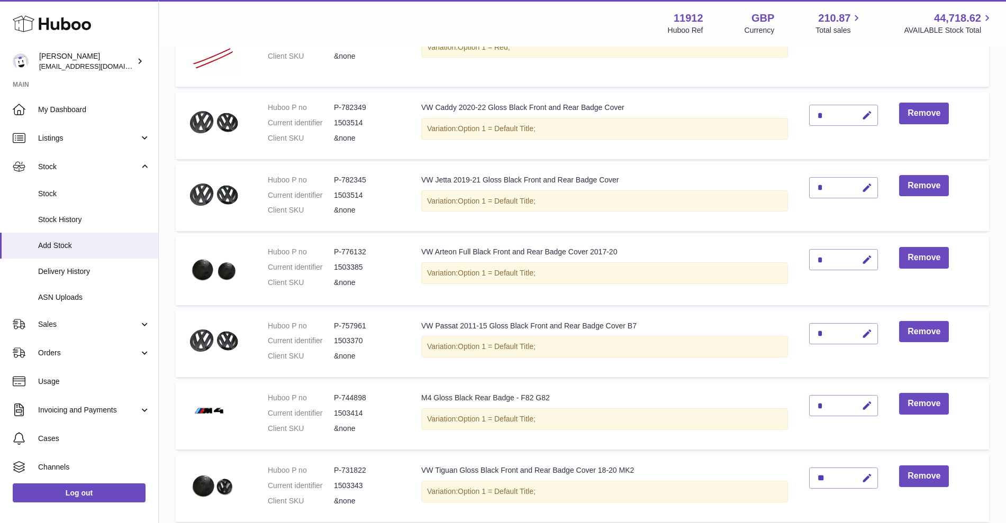
scroll to position [187, 0]
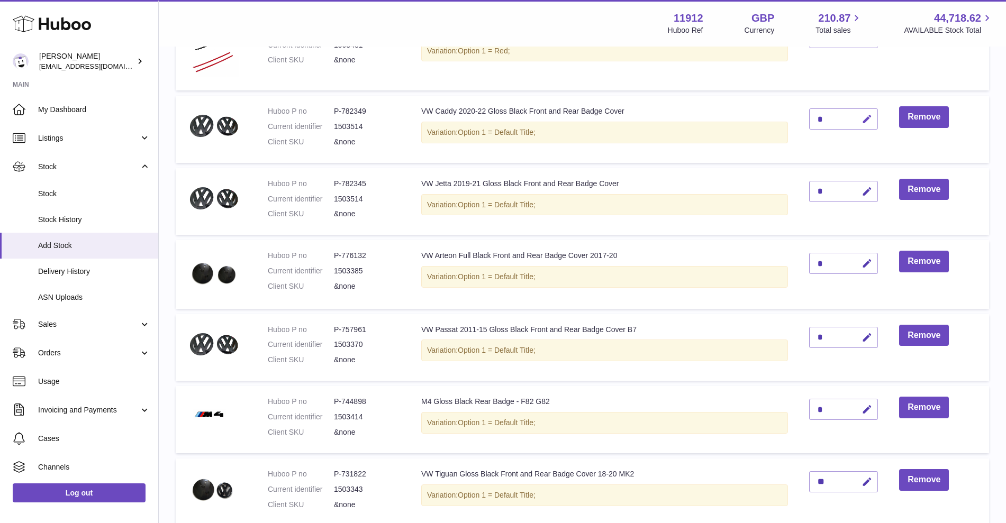
click at [864, 123] on icon "button" at bounding box center [867, 119] width 11 height 11
drag, startPoint x: 821, startPoint y: 121, endPoint x: 788, endPoint y: 115, distance: 34.4
click at [789, 114] on tr "Huboo P no P-782349 Current identifier 1503514 Client SKU &none VW Caddy 2020-2…" at bounding box center [583, 129] width 814 height 67
type input "*"
click at [817, 190] on div "*" at bounding box center [843, 191] width 69 height 21
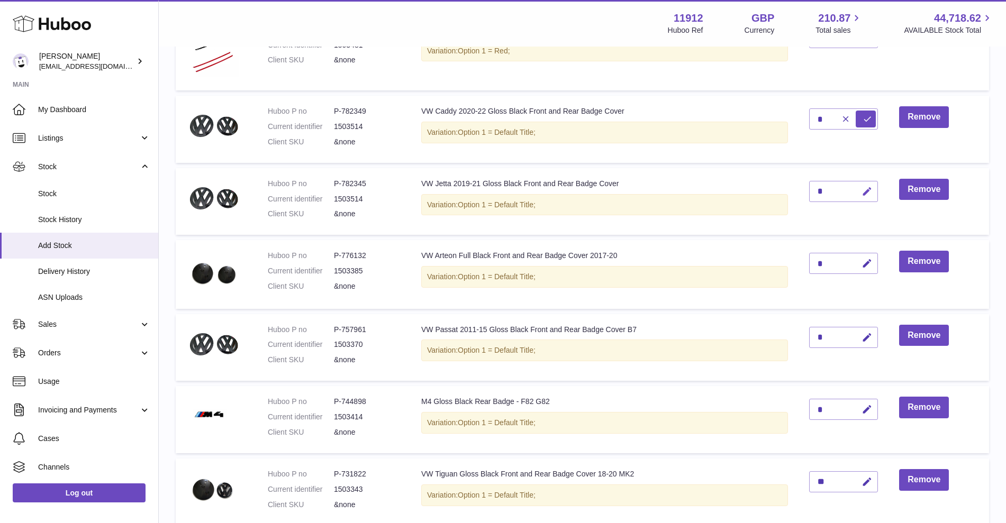
click at [862, 189] on icon "button" at bounding box center [867, 191] width 11 height 11
drag, startPoint x: 820, startPoint y: 188, endPoint x: 799, endPoint y: 186, distance: 20.8
click at [799, 185] on td "*" at bounding box center [844, 201] width 90 height 67
type input "*"
click at [864, 192] on button "submit" at bounding box center [866, 191] width 20 height 17
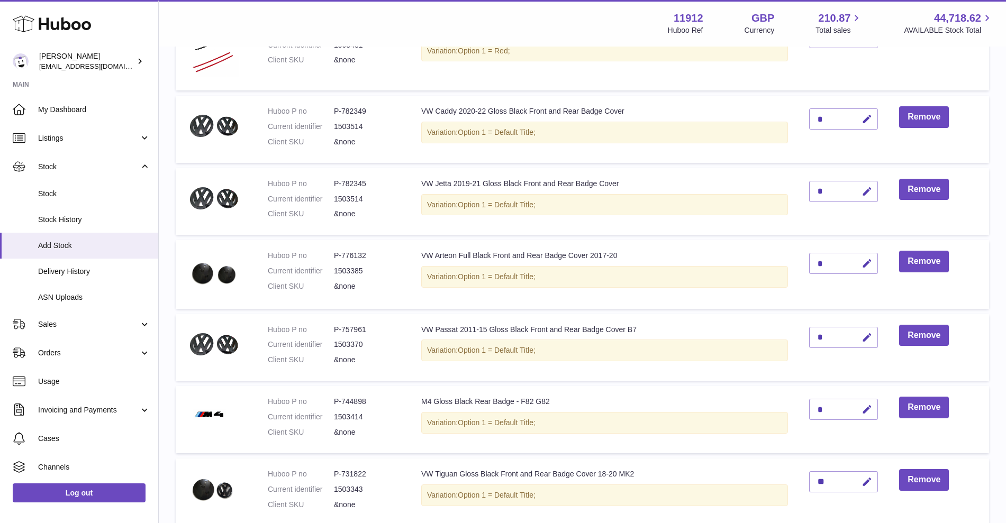
click at [864, 120] on icon "button" at bounding box center [867, 119] width 11 height 11
drag, startPoint x: 818, startPoint y: 121, endPoint x: 800, endPoint y: 120, distance: 18.1
click at [801, 118] on td "*" at bounding box center [844, 129] width 90 height 67
type input "*"
click at [865, 122] on icon "submit" at bounding box center [868, 119] width 10 height 10
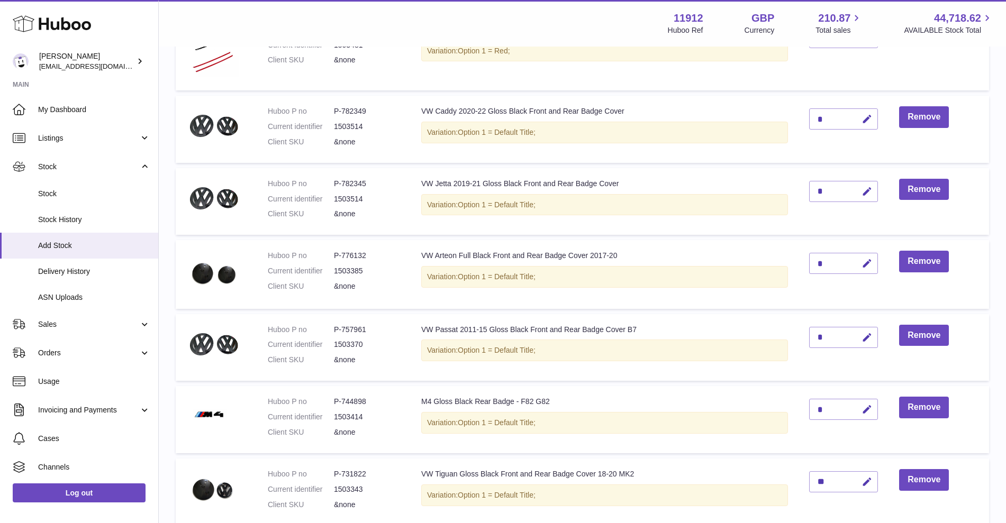
drag, startPoint x: 947, startPoint y: 88, endPoint x: 919, endPoint y: 119, distance: 41.6
click at [947, 88] on td "Remove" at bounding box center [939, 52] width 101 height 76
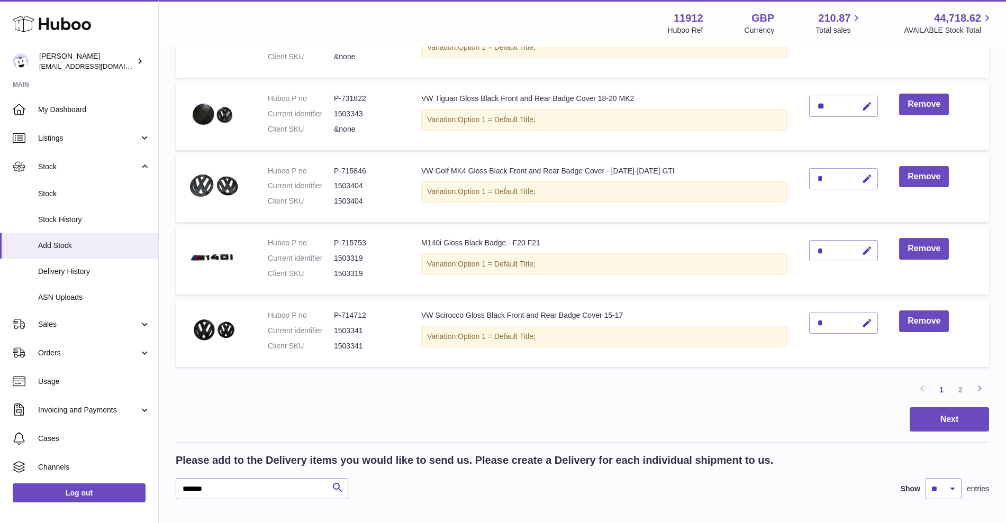
scroll to position [650, 0]
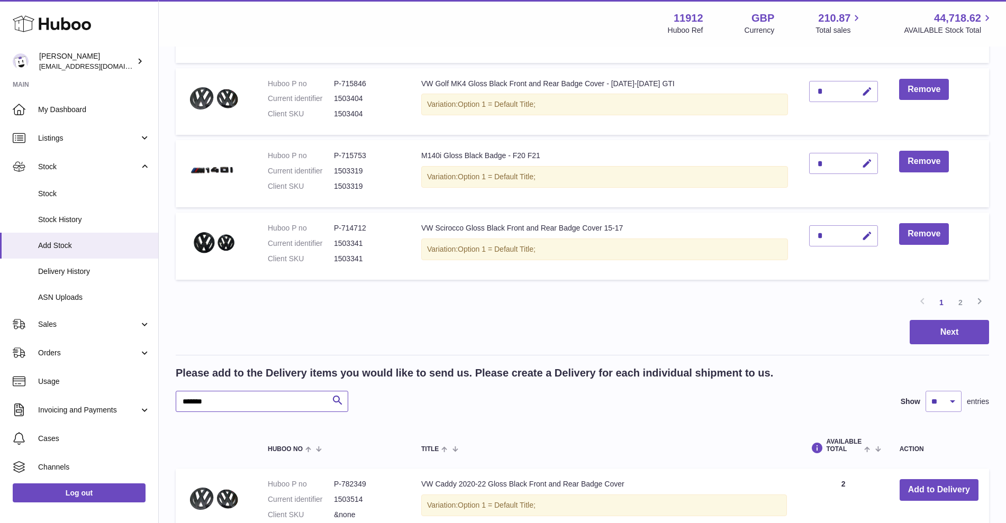
drag, startPoint x: 215, startPoint y: 407, endPoint x: 160, endPoint y: 414, distance: 56.0
click at [160, 414] on div "Create stock delivery - upload to Huboo the delivery details and expected incom…" at bounding box center [582, 29] width 847 height 1262
type input "*******"
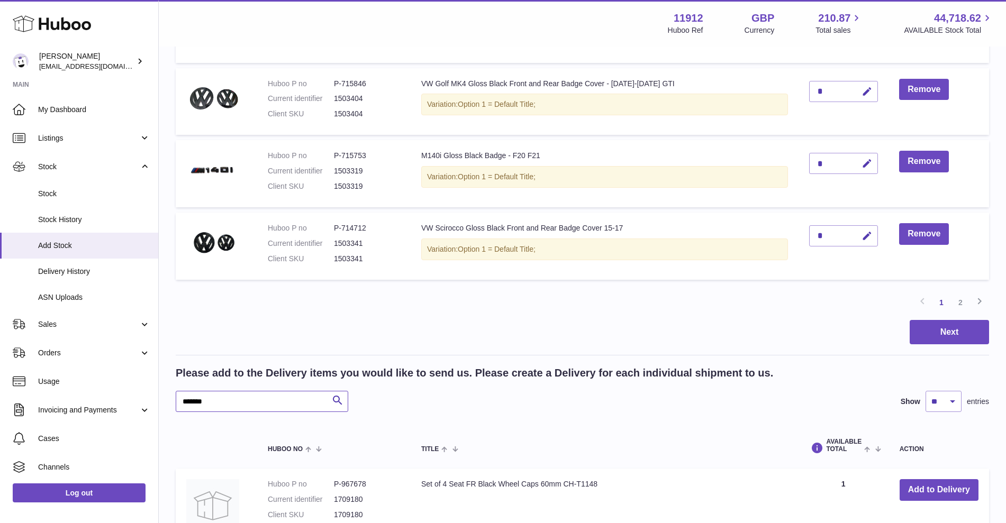
scroll to position [716, 0]
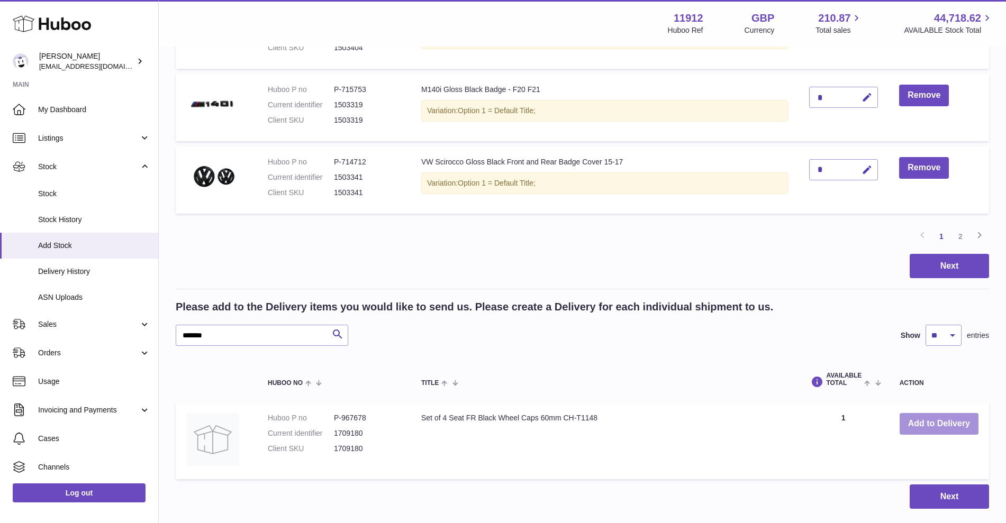
click at [925, 430] on button "Add to Delivery" at bounding box center [939, 424] width 79 height 22
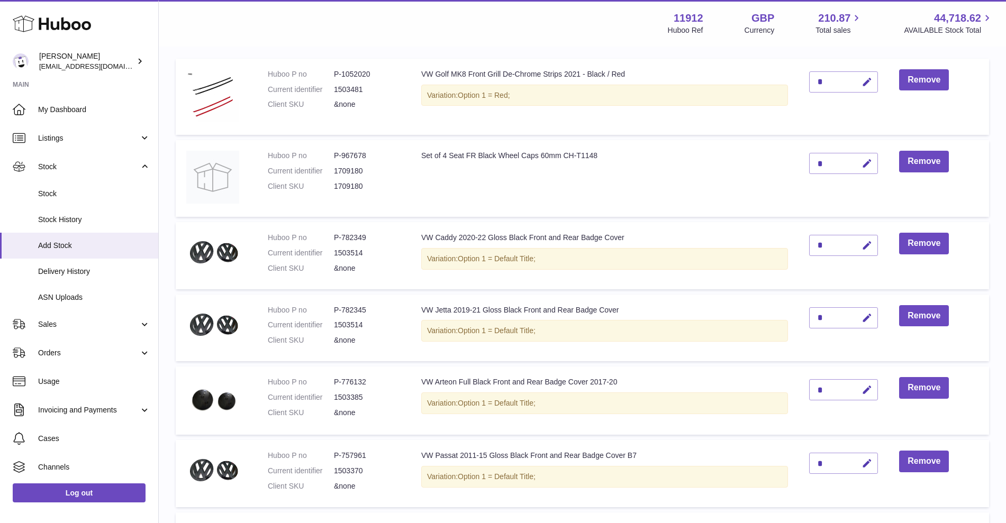
scroll to position [133, 0]
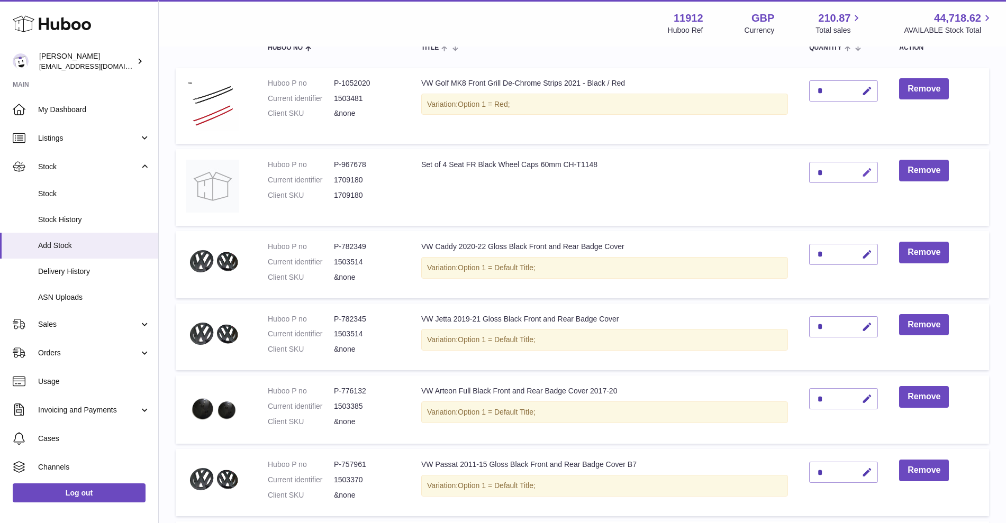
click at [863, 173] on icon "button" at bounding box center [867, 172] width 11 height 11
type input "**"
click at [866, 173] on icon "submit" at bounding box center [868, 173] width 10 height 10
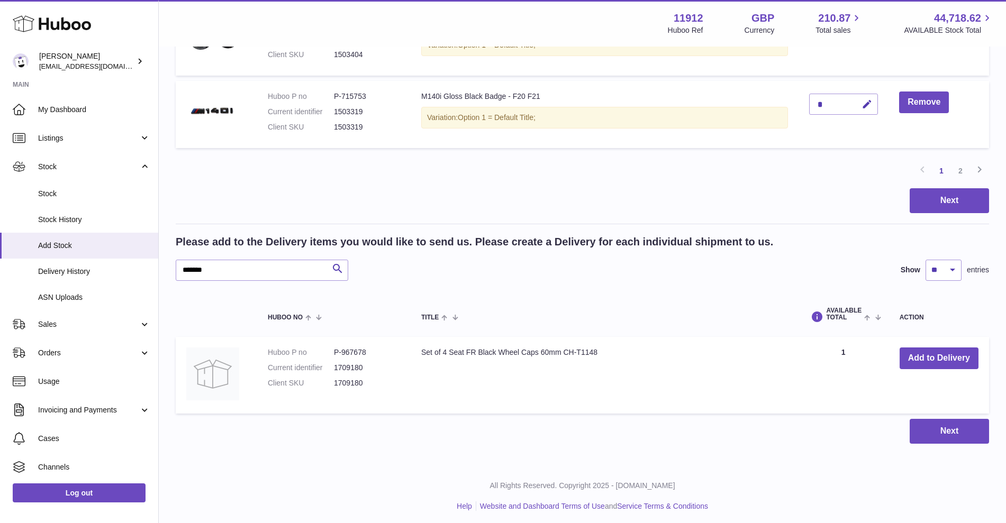
scroll to position [795, 0]
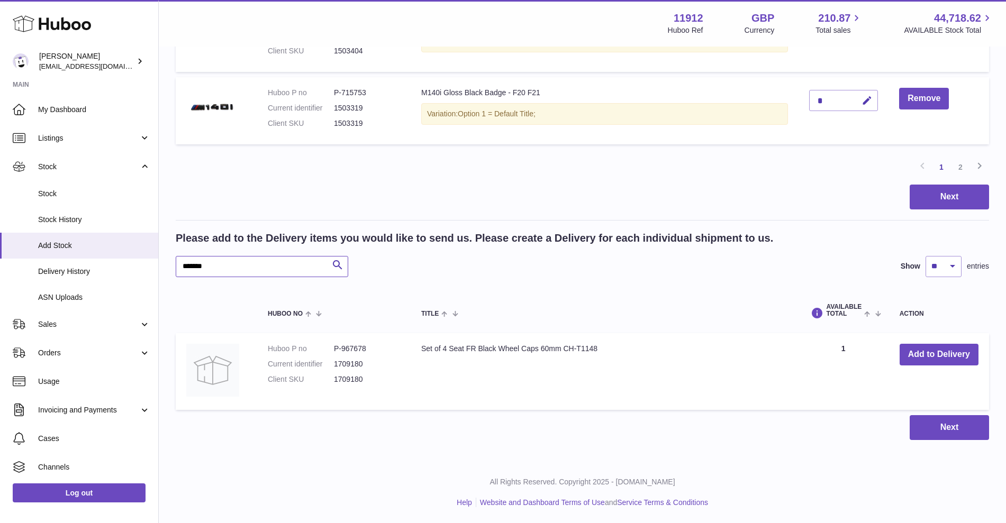
drag, startPoint x: 183, startPoint y: 267, endPoint x: 357, endPoint y: 267, distance: 173.6
click at [354, 267] on div "******* Search Show ** ** ** *** entries" at bounding box center [583, 266] width 814 height 21
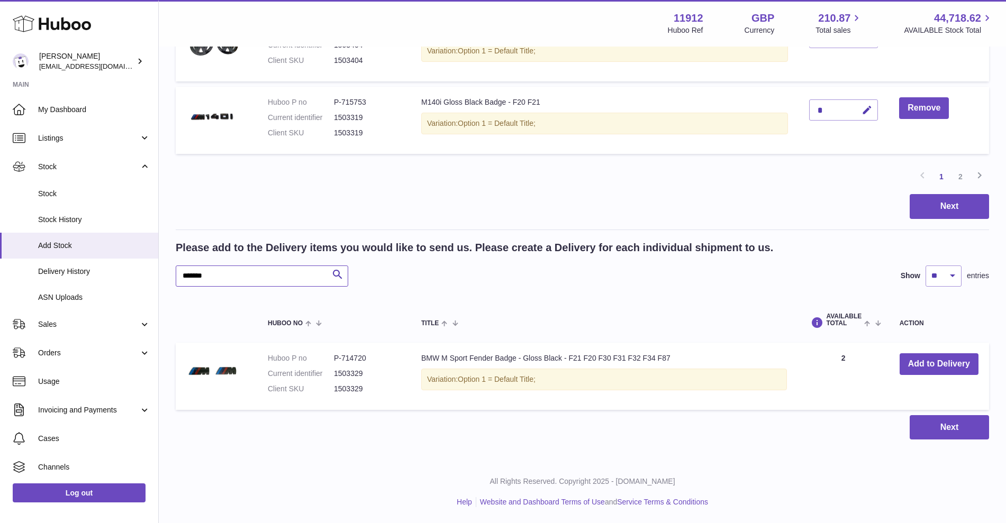
scroll to position [785, 0]
type input "*******"
drag, startPoint x: 922, startPoint y: 358, endPoint x: 929, endPoint y: 358, distance: 7.4
click at [924, 358] on button "Add to Delivery" at bounding box center [939, 365] width 79 height 22
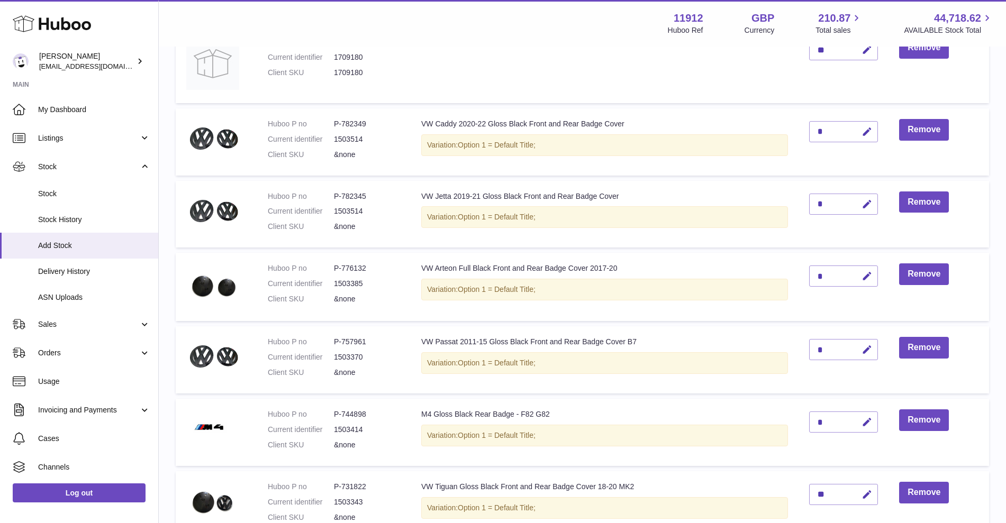
scroll to position [587, 0]
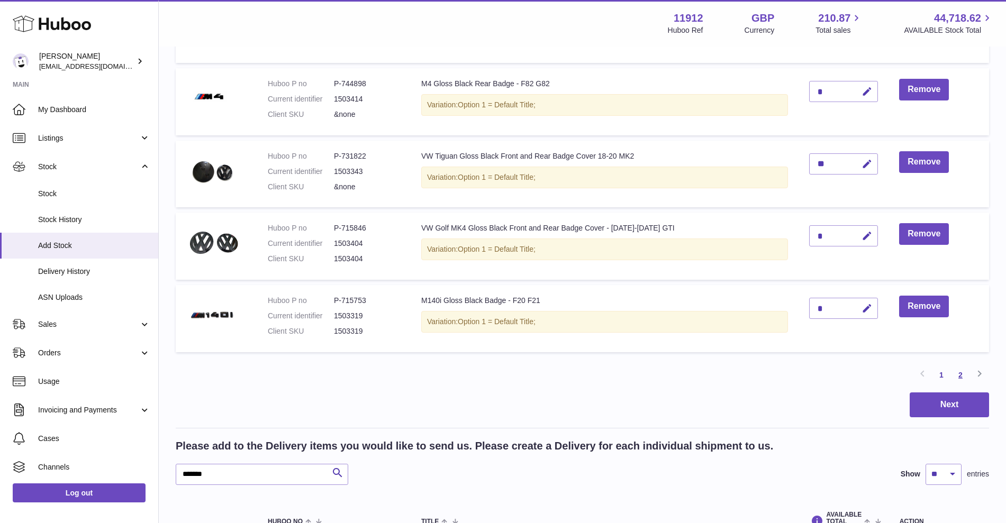
click at [968, 372] on link "2" at bounding box center [960, 375] width 19 height 19
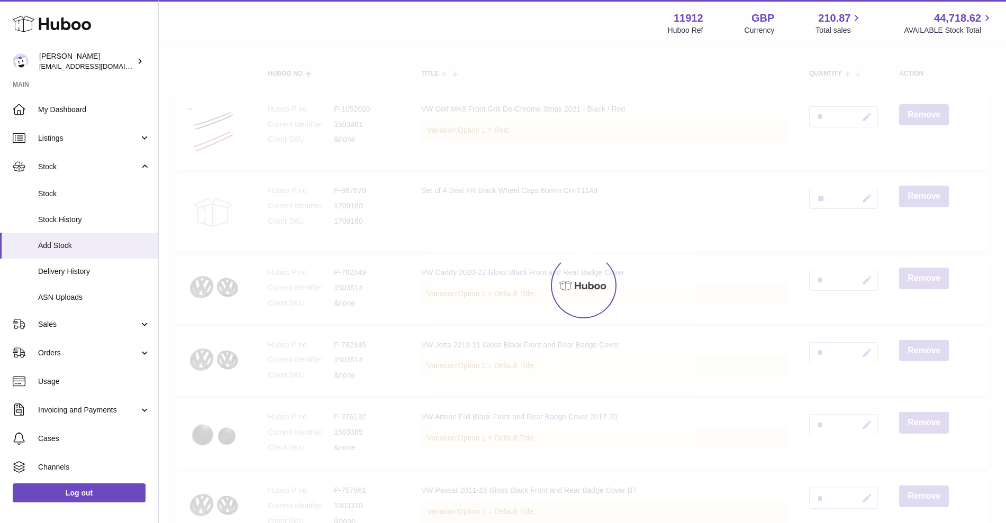
scroll to position [48, 0]
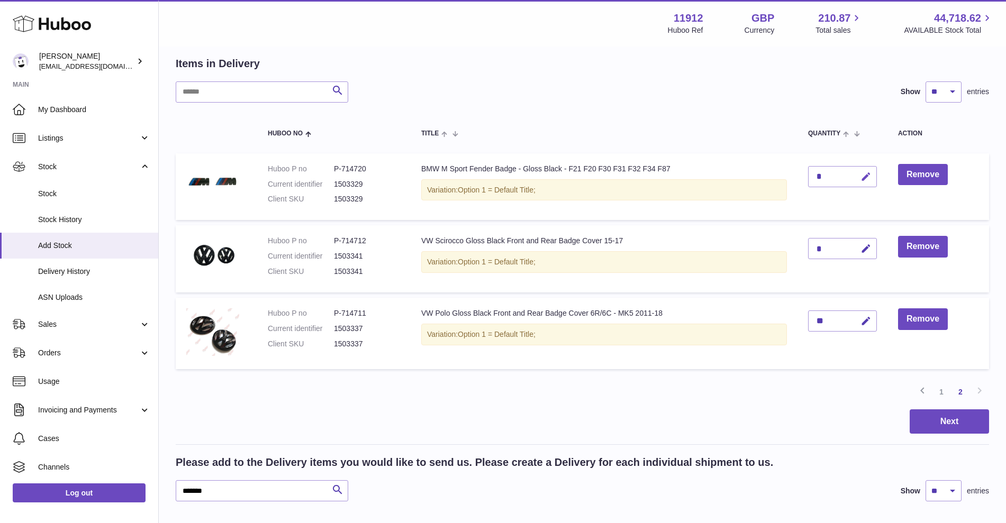
click at [866, 177] on icon "button" at bounding box center [866, 176] width 11 height 11
type input "**"
click at [864, 179] on icon "submit" at bounding box center [867, 177] width 10 height 10
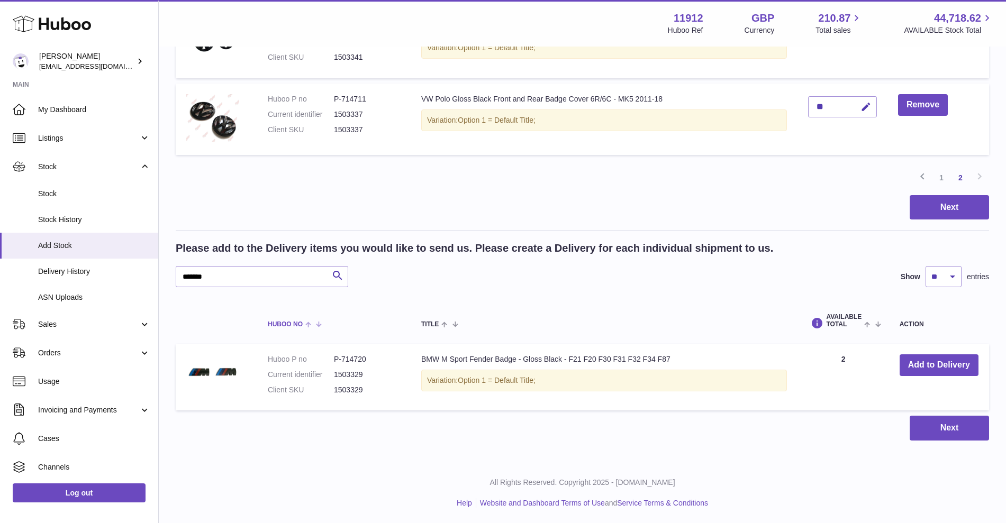
scroll to position [263, 0]
drag, startPoint x: 213, startPoint y: 270, endPoint x: 204, endPoint y: 267, distance: 8.9
click at [204, 267] on input "*******" at bounding box center [262, 275] width 173 height 21
type input "*******"
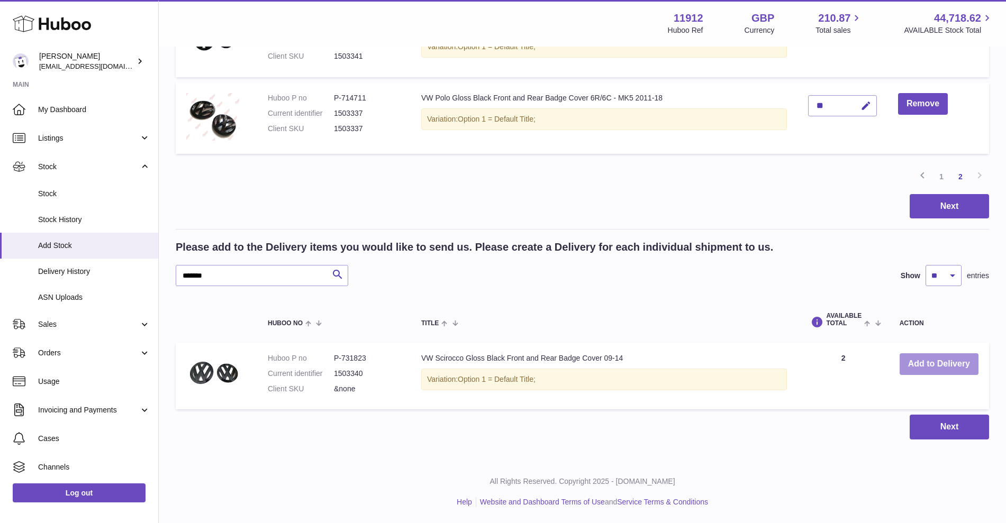
click at [938, 364] on button "Add to Delivery" at bounding box center [939, 365] width 79 height 22
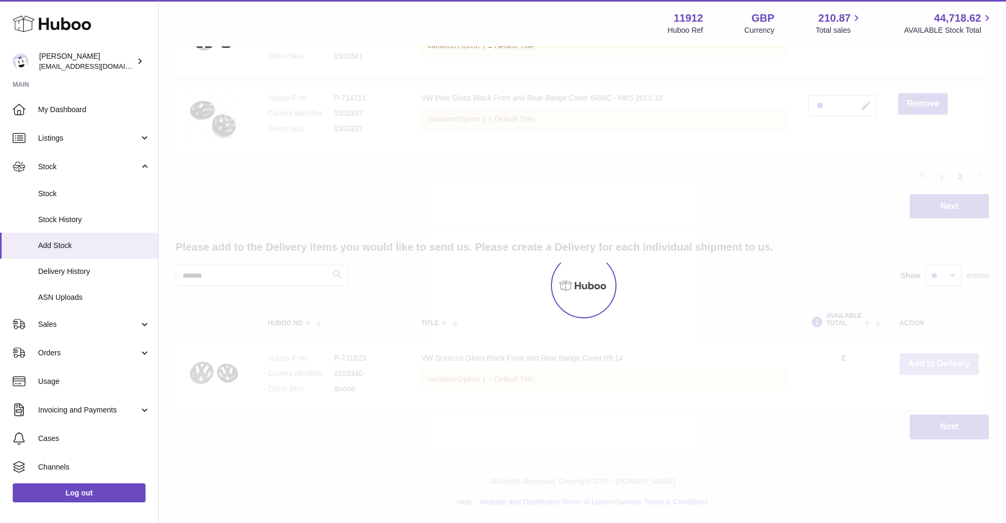
scroll to position [336, 0]
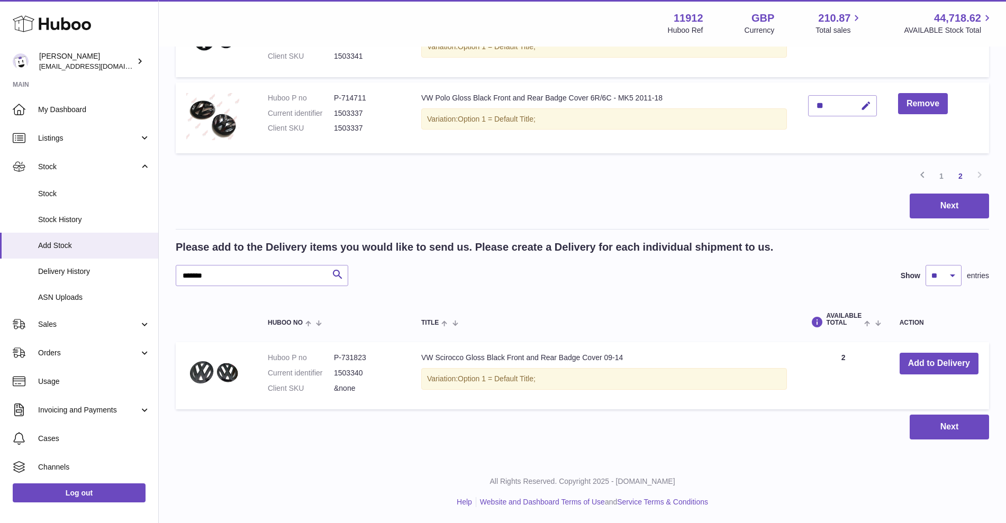
click at [1000, 224] on div "Create stock delivery - upload to Huboo the delivery details and expected incom…" at bounding box center [582, 86] width 847 height 749
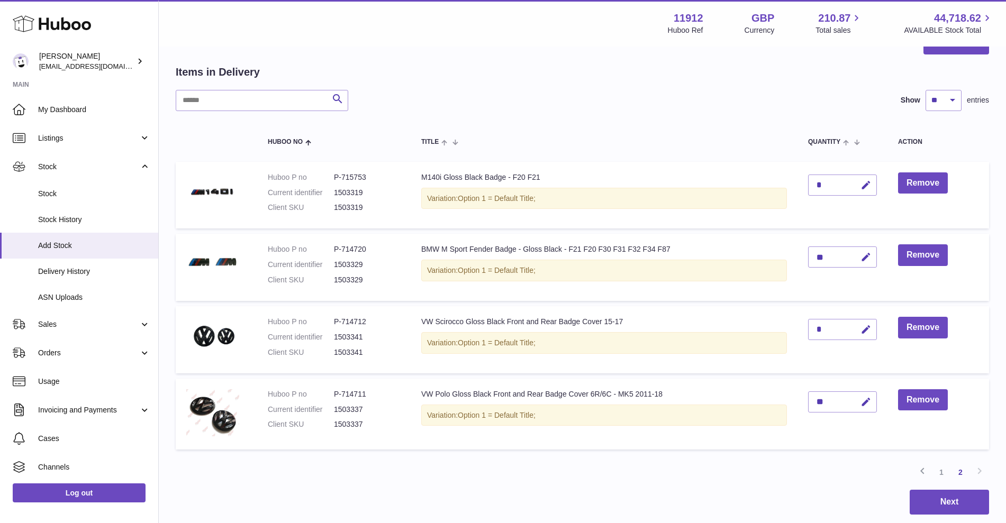
scroll to position [0, 0]
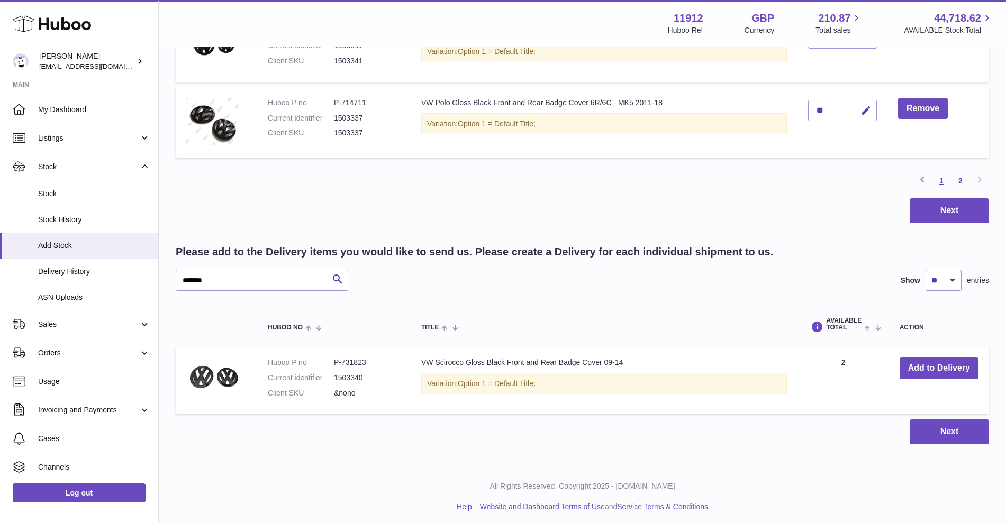
click at [942, 182] on link "1" at bounding box center [941, 180] width 19 height 19
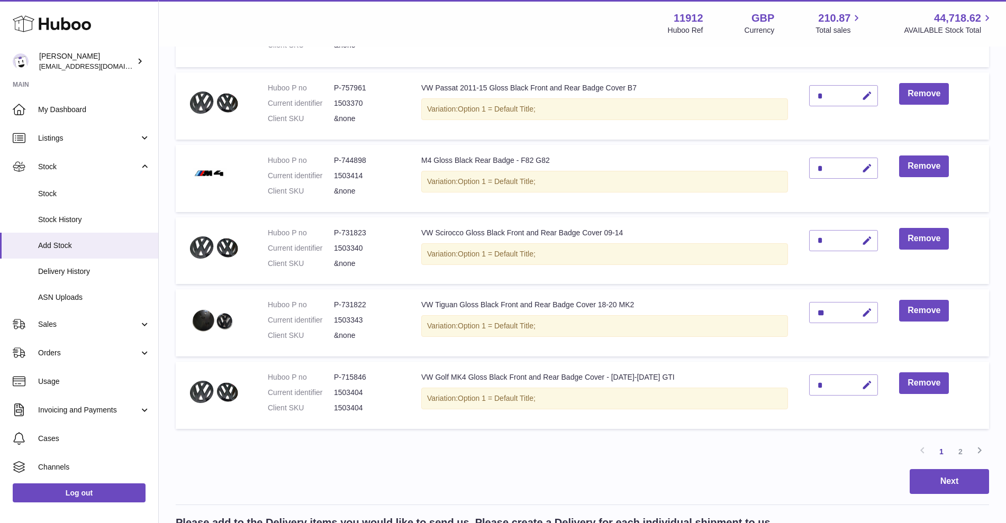
scroll to position [511, 0]
click at [862, 243] on icon "button" at bounding box center [867, 240] width 11 height 11
drag, startPoint x: 823, startPoint y: 242, endPoint x: 805, endPoint y: 241, distance: 18.0
click at [809, 241] on input "*" at bounding box center [843, 240] width 69 height 21
type input "*"
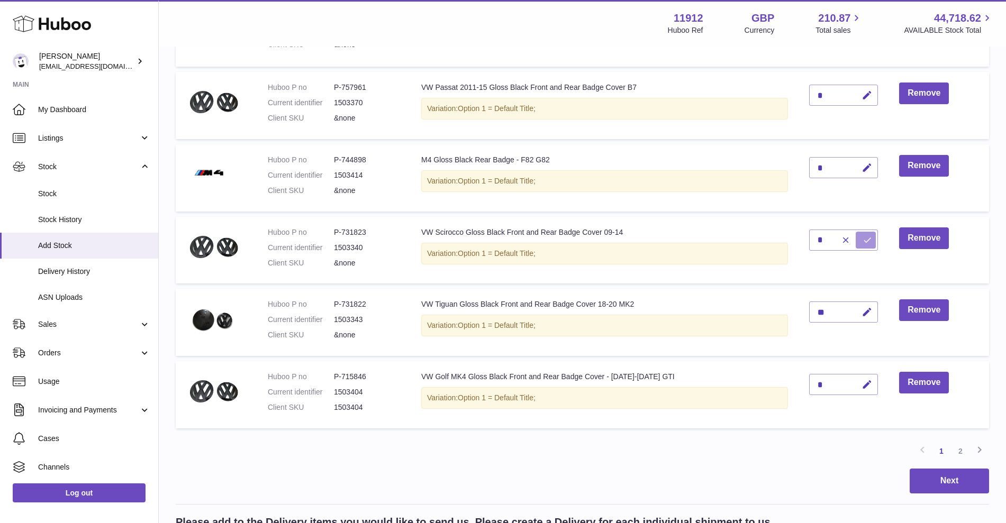
click at [863, 236] on icon "submit" at bounding box center [868, 241] width 10 height 10
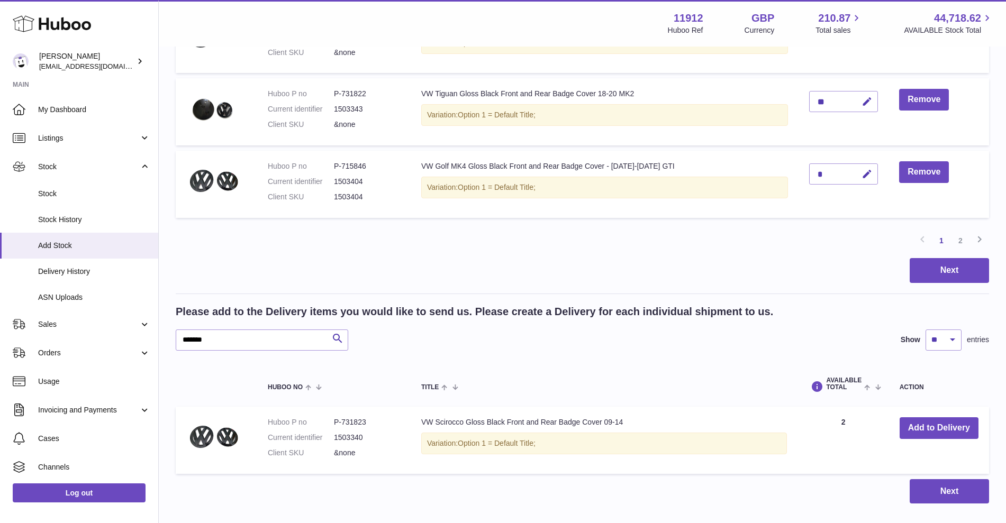
scroll to position [775, 0]
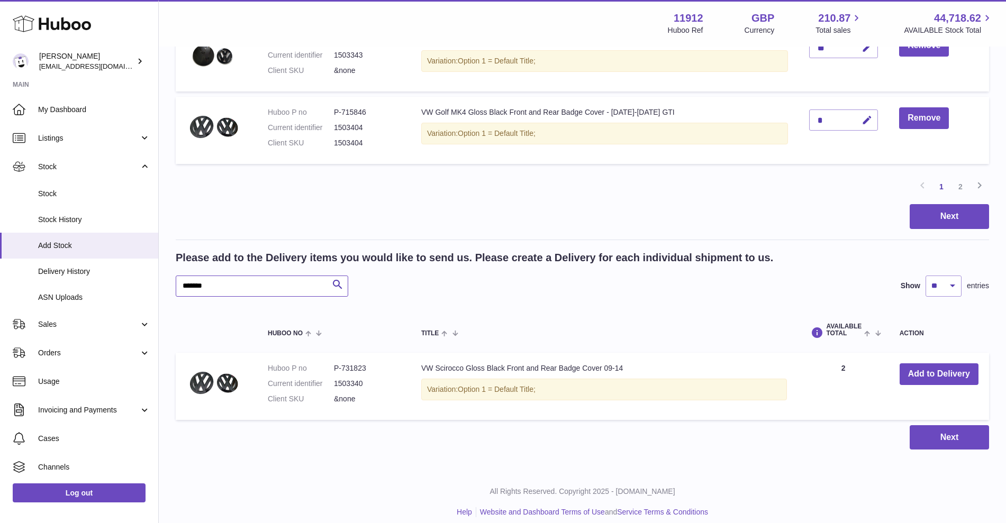
drag, startPoint x: 203, startPoint y: 287, endPoint x: 229, endPoint y: 287, distance: 25.9
click at [229, 287] on input "*******" at bounding box center [262, 286] width 173 height 21
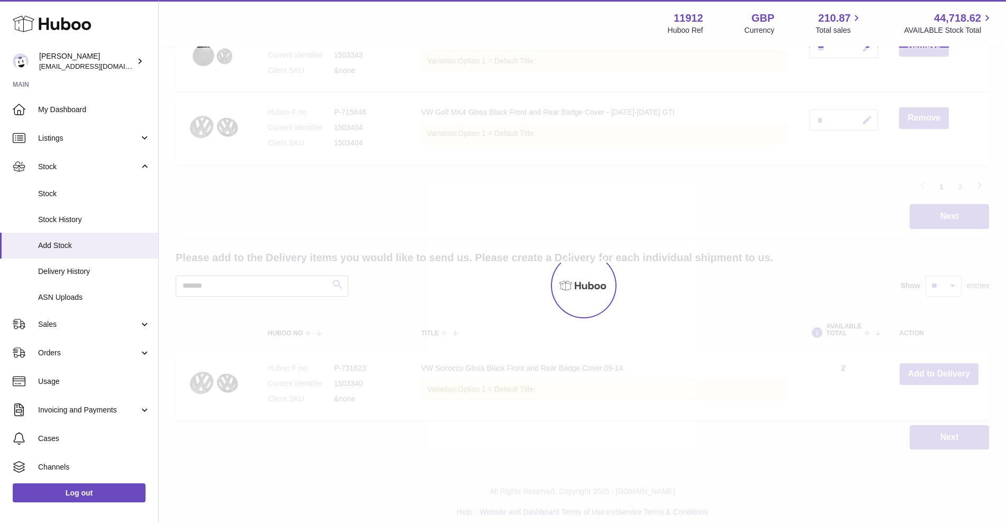
type input "*******"
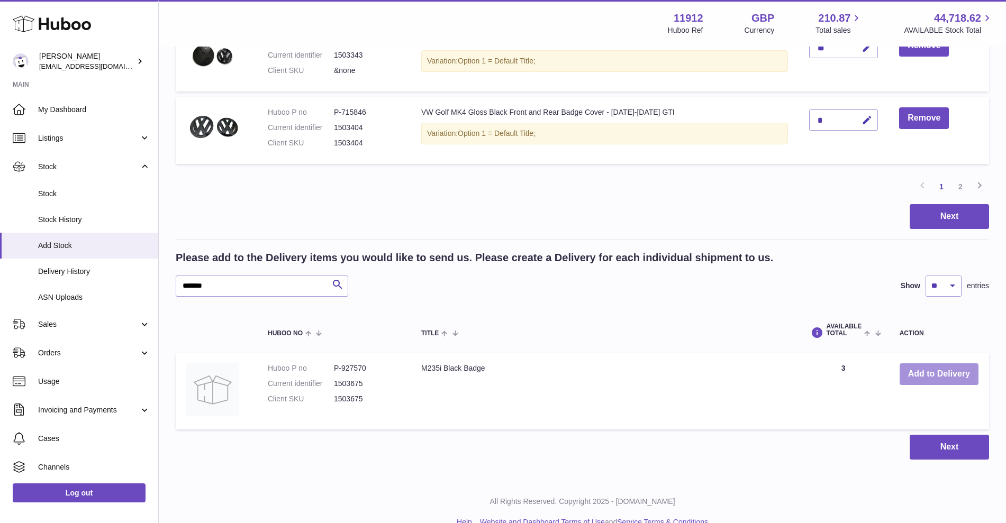
click at [932, 378] on button "Add to Delivery" at bounding box center [939, 375] width 79 height 22
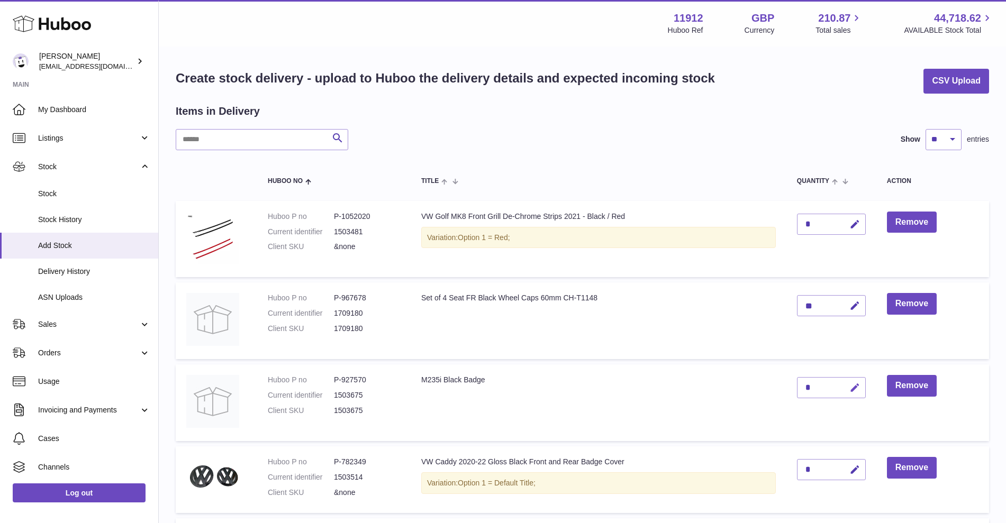
click at [852, 386] on icon "button" at bounding box center [855, 388] width 11 height 11
drag, startPoint x: 816, startPoint y: 387, endPoint x: 793, endPoint y: 388, distance: 23.3
click at [793, 388] on td "*" at bounding box center [832, 403] width 90 height 77
type input "*"
click at [855, 389] on icon "submit" at bounding box center [856, 388] width 10 height 10
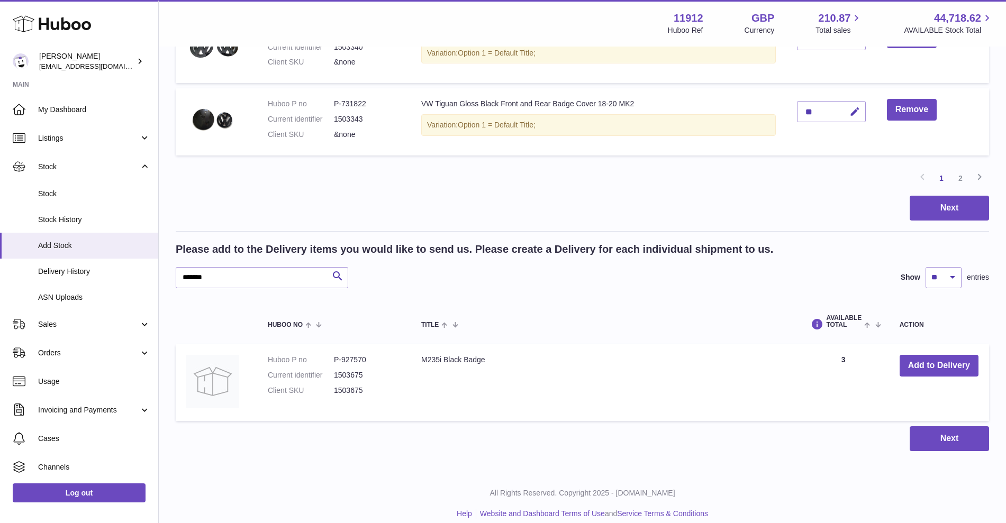
scroll to position [805, 0]
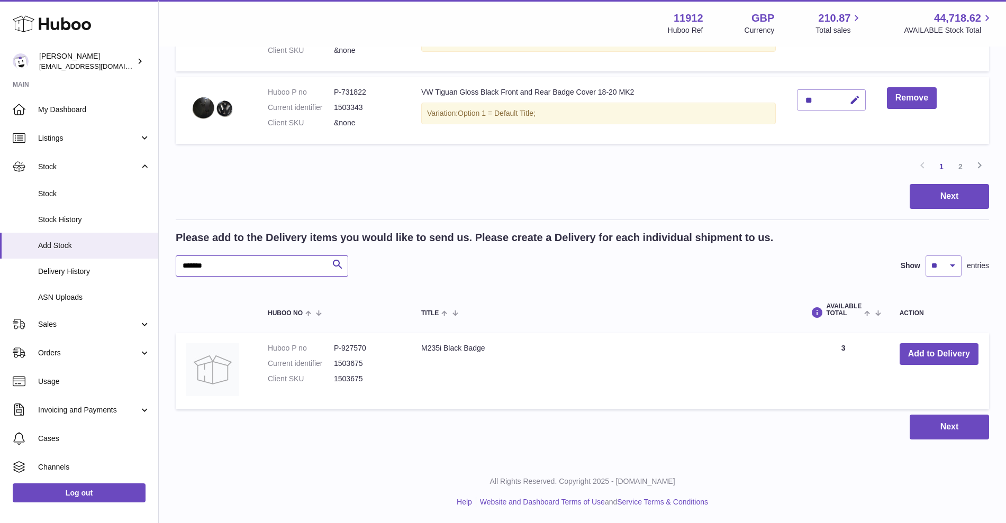
drag, startPoint x: 199, startPoint y: 265, endPoint x: 281, endPoint y: 267, distance: 82.1
click at [281, 267] on input "*******" at bounding box center [262, 266] width 173 height 21
type input "*******"
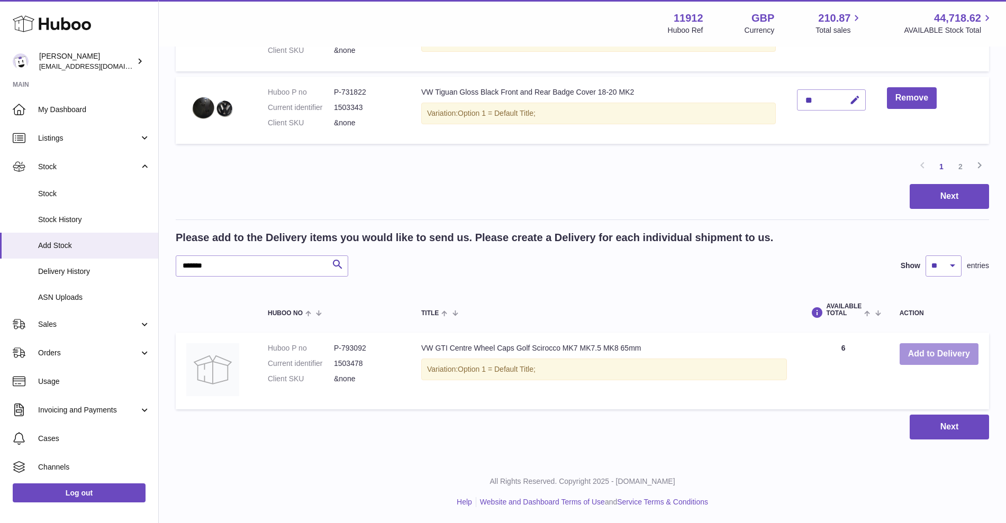
click at [939, 350] on button "Add to Delivery" at bounding box center [939, 355] width 79 height 22
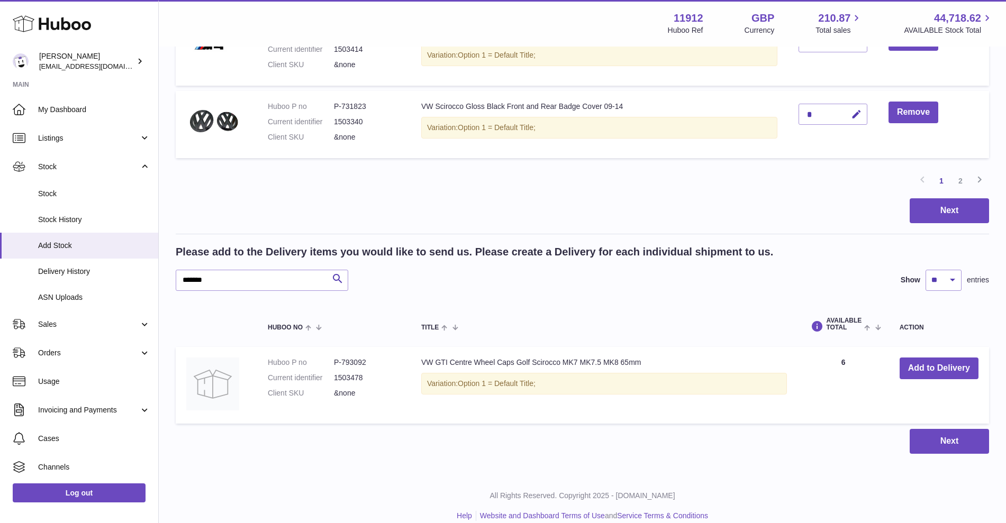
scroll to position [815, 0]
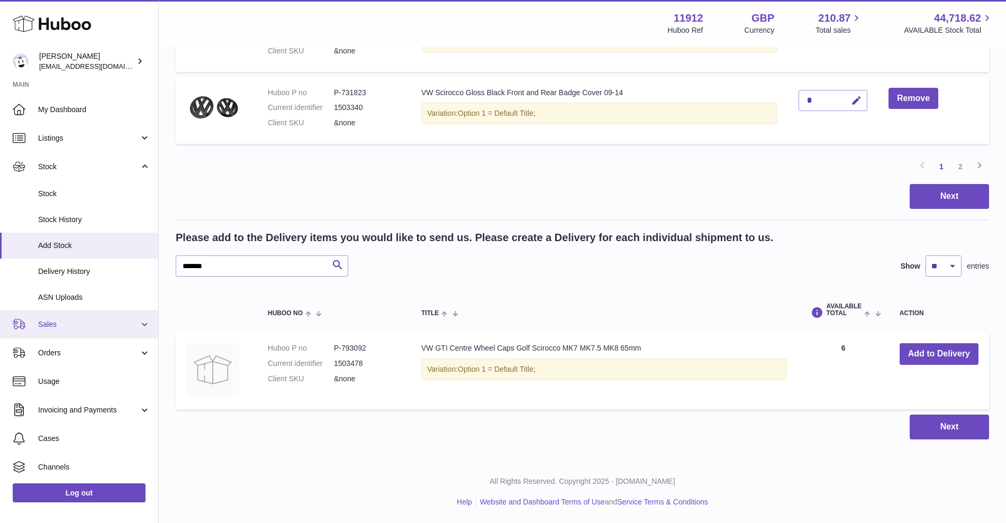
click at [0, 320] on link "Sales" at bounding box center [79, 324] width 158 height 29
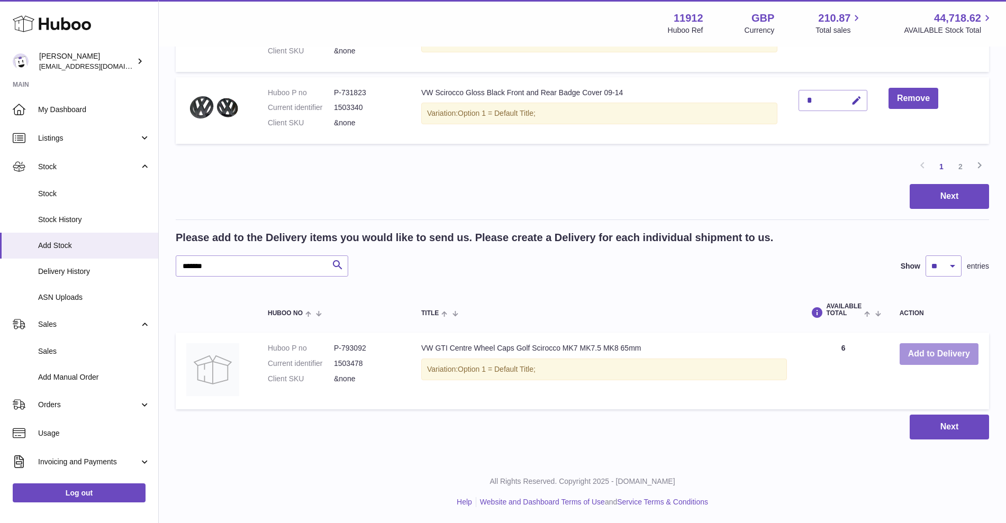
click at [916, 356] on button "Add to Delivery" at bounding box center [939, 355] width 79 height 22
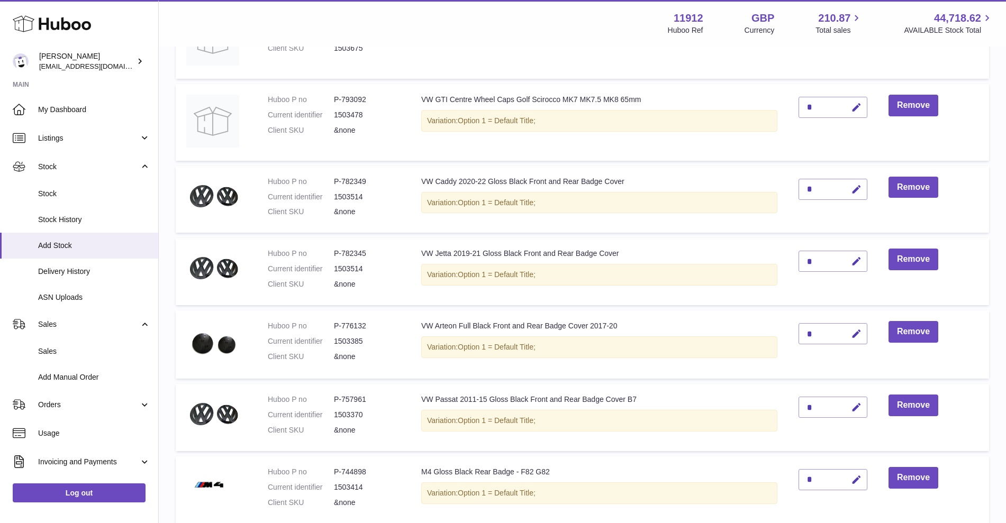
scroll to position [285, 0]
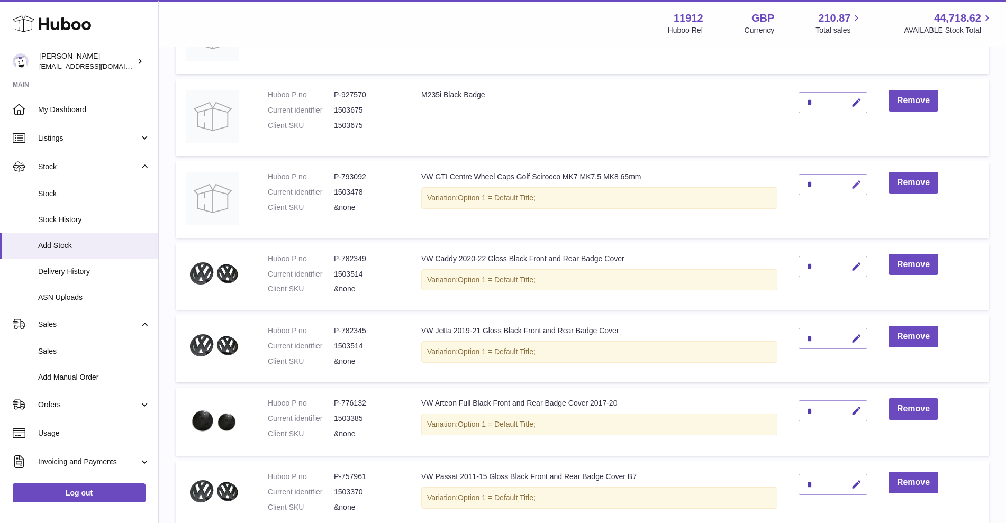
click at [861, 186] on icon "button" at bounding box center [856, 184] width 11 height 11
drag, startPoint x: 818, startPoint y: 185, endPoint x: 793, endPoint y: 183, distance: 24.9
click at [793, 183] on td "*" at bounding box center [833, 199] width 90 height 77
type input "*"
click at [864, 189] on button "submit" at bounding box center [855, 184] width 20 height 17
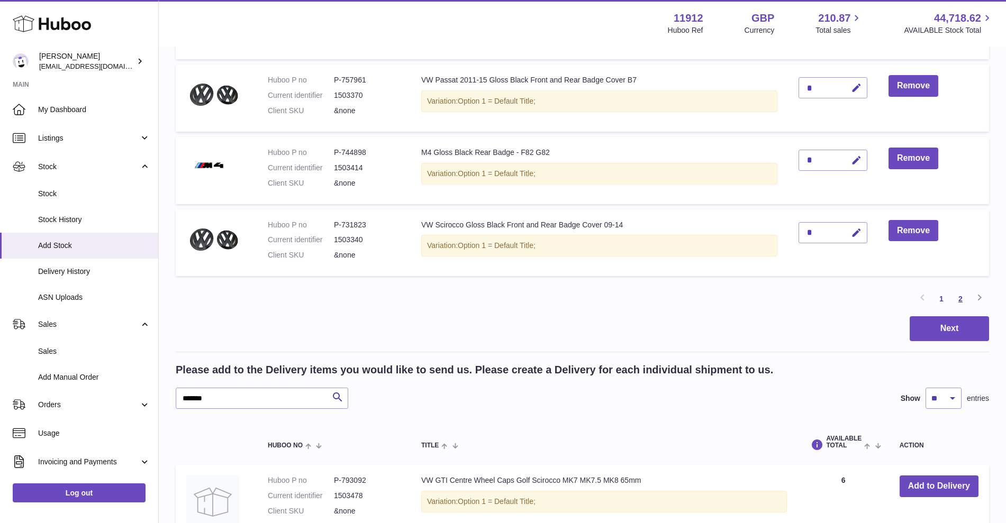
click at [959, 302] on link "2" at bounding box center [960, 299] width 19 height 19
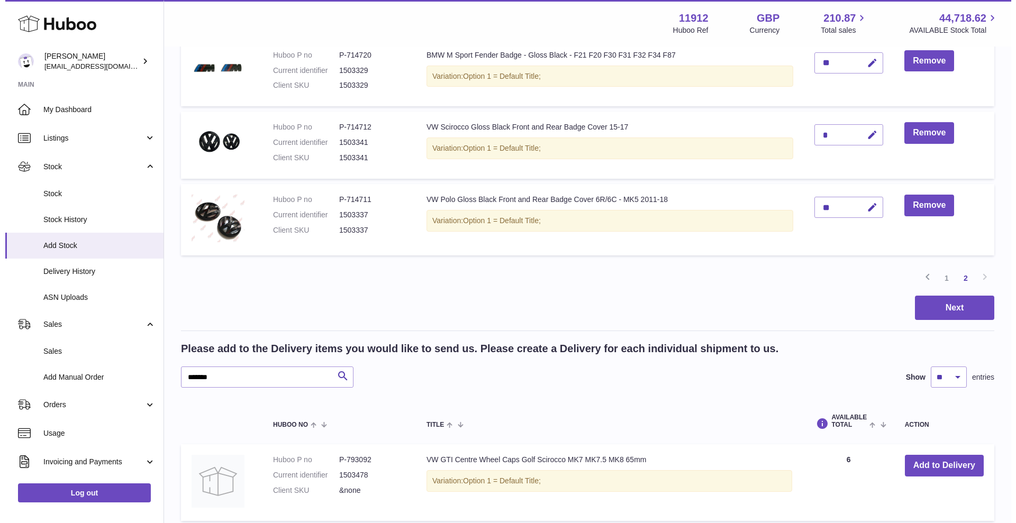
scroll to position [490, 0]
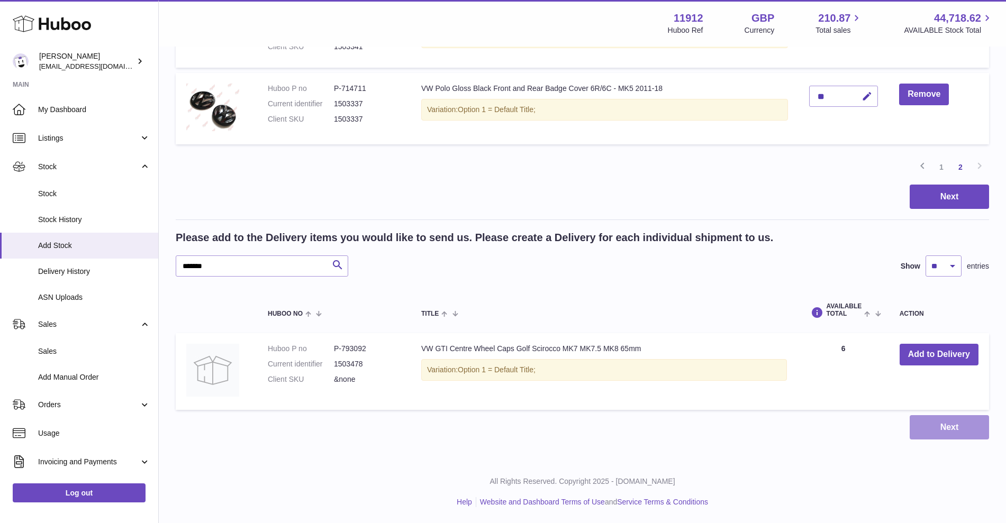
click at [927, 434] on button "Next" at bounding box center [949, 427] width 79 height 25
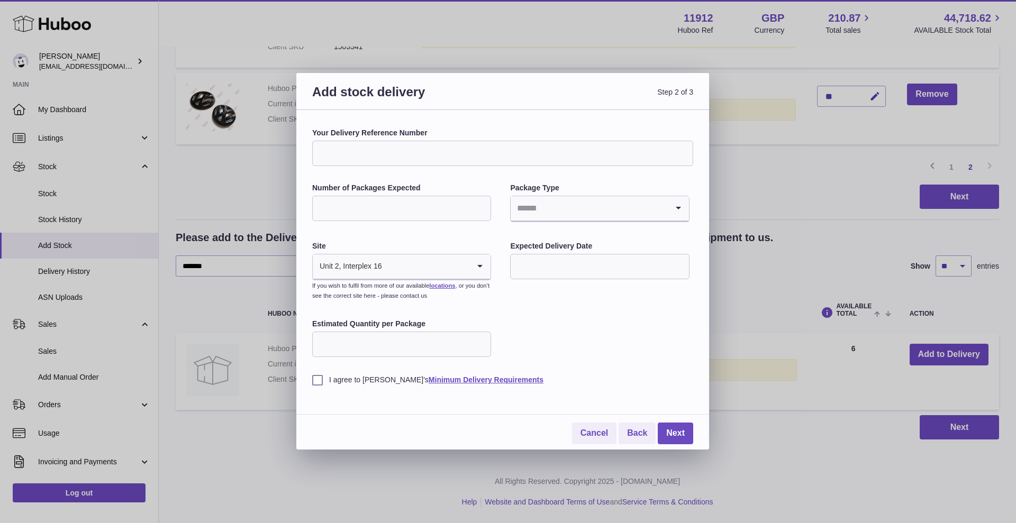
click at [401, 158] on input "Your Delivery Reference Number" at bounding box center [502, 153] width 381 height 25
click at [380, 155] on input "Your Delivery Reference Number" at bounding box center [502, 153] width 381 height 25
type input "**********"
click at [439, 198] on input "Number of Packages Expected" at bounding box center [401, 208] width 179 height 25
type input "*"
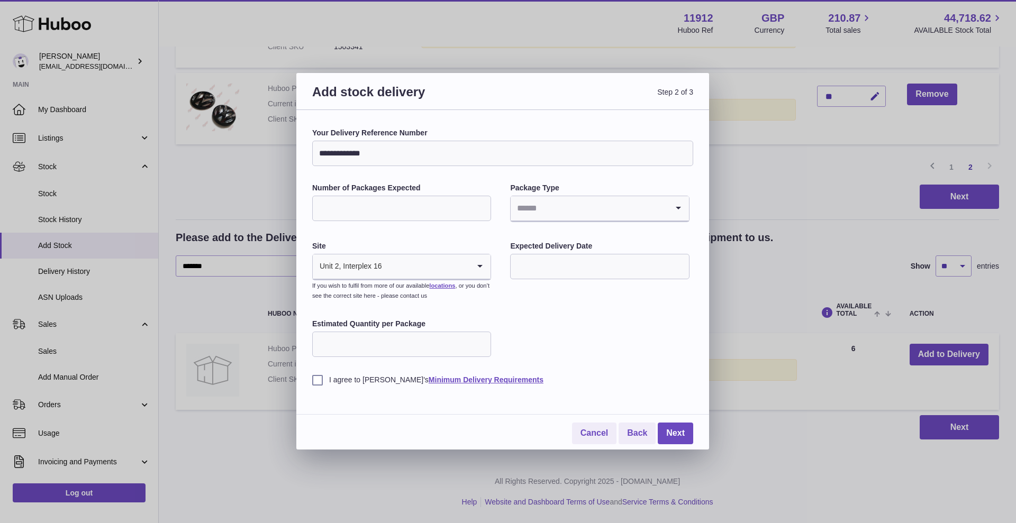
click at [549, 204] on input "Search for option" at bounding box center [589, 208] width 157 height 24
click at [536, 283] on li "Boxes" at bounding box center [599, 279] width 177 height 21
click at [554, 266] on input "text" at bounding box center [599, 266] width 179 height 25
click at [573, 419] on span "27" at bounding box center [569, 418] width 19 height 19
type input "**********"
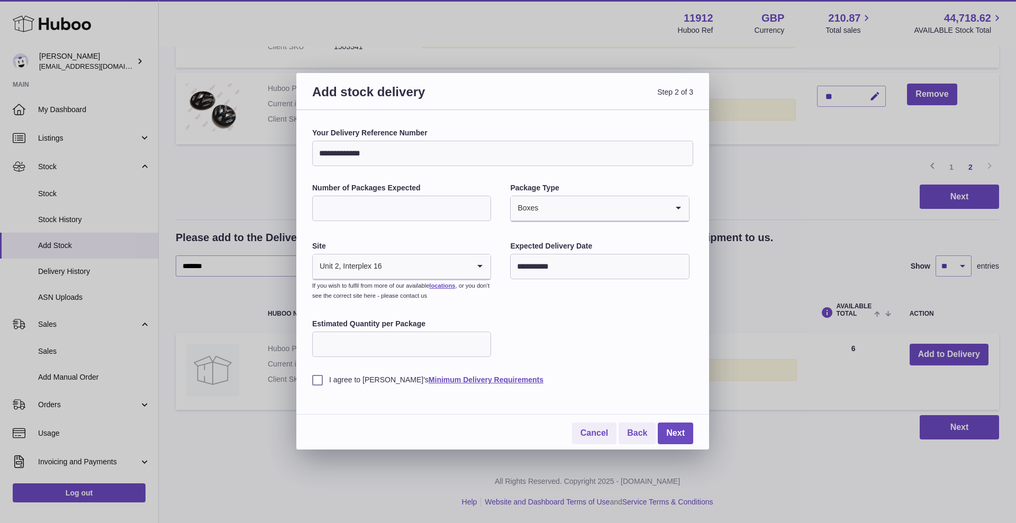
click at [386, 344] on input "Estimated Quantity per Package" at bounding box center [401, 344] width 179 height 25
type input "**"
click at [317, 378] on label "I agree to Huboo's Minimum Delivery Requirements" at bounding box center [502, 380] width 381 height 10
click at [668, 435] on link "Next" at bounding box center [675, 434] width 35 height 22
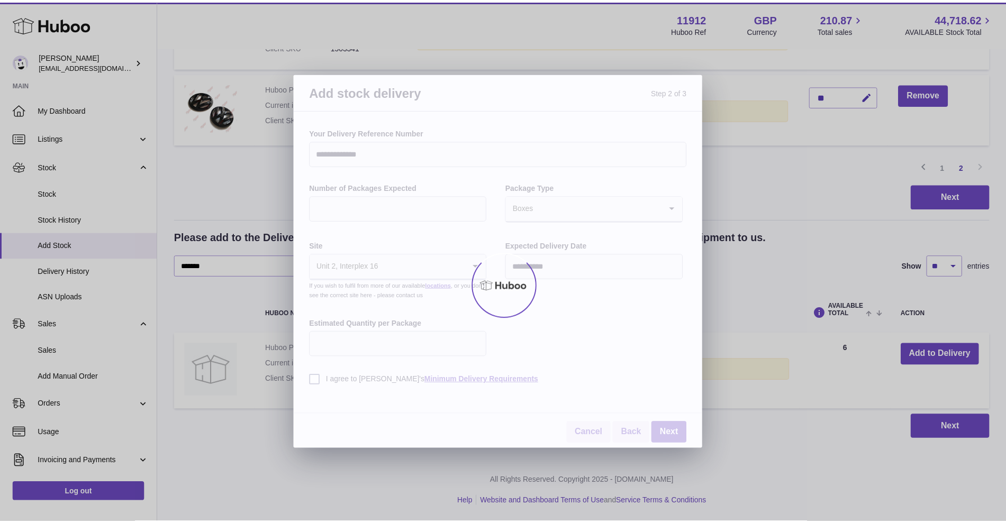
scroll to position [6, 0]
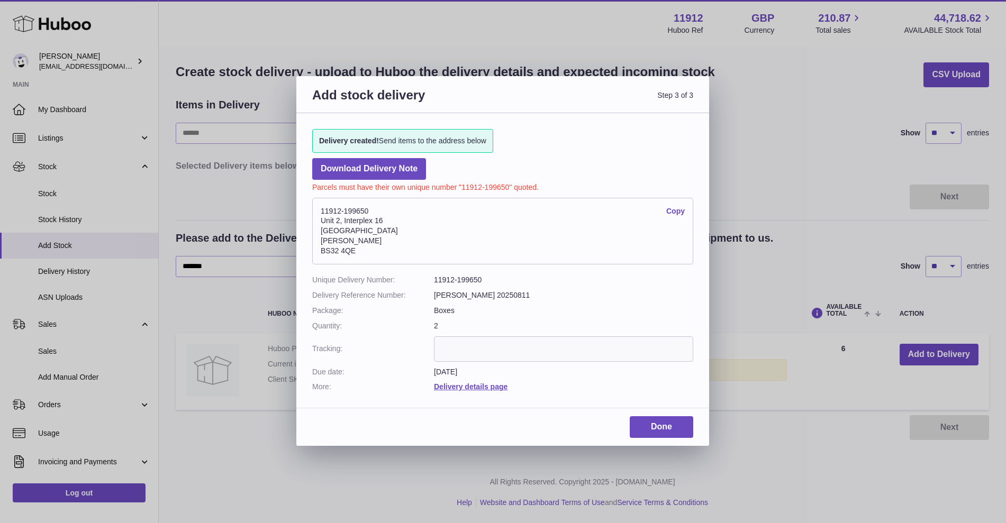
click at [848, 232] on div "Add stock delivery Step 3 of 3 Delivery created! Send items to the address belo…" at bounding box center [503, 261] width 1006 height 523
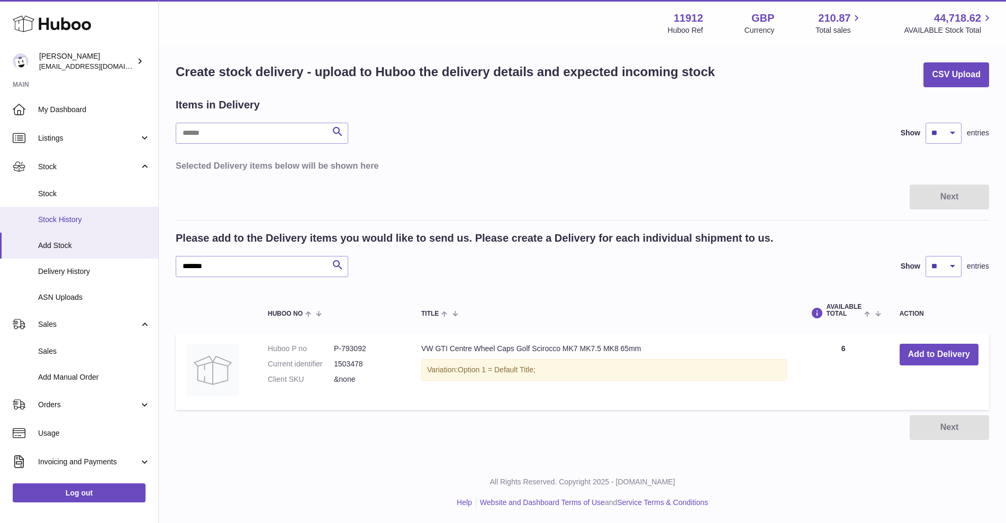
click at [56, 222] on span "Stock History" at bounding box center [94, 220] width 112 height 10
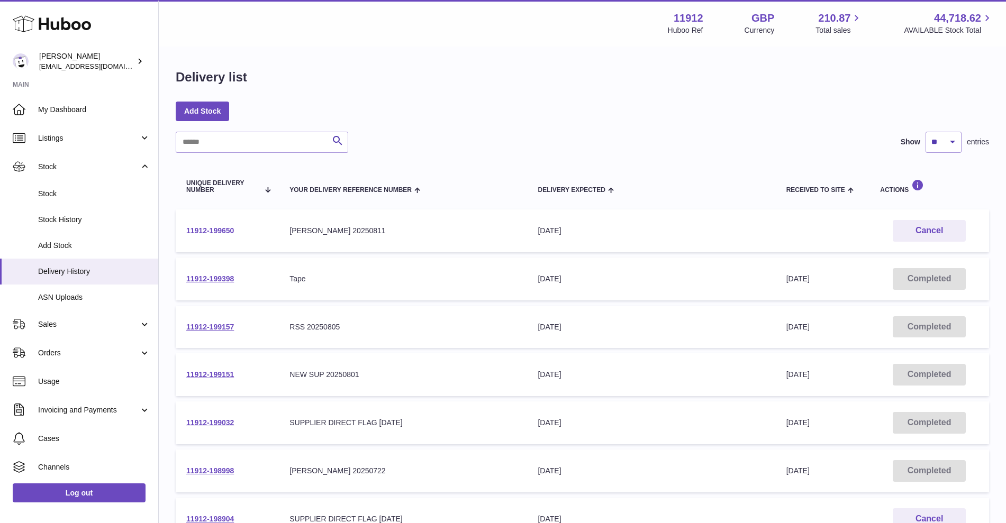
click at [209, 231] on link "11912-199650" at bounding box center [210, 231] width 48 height 8
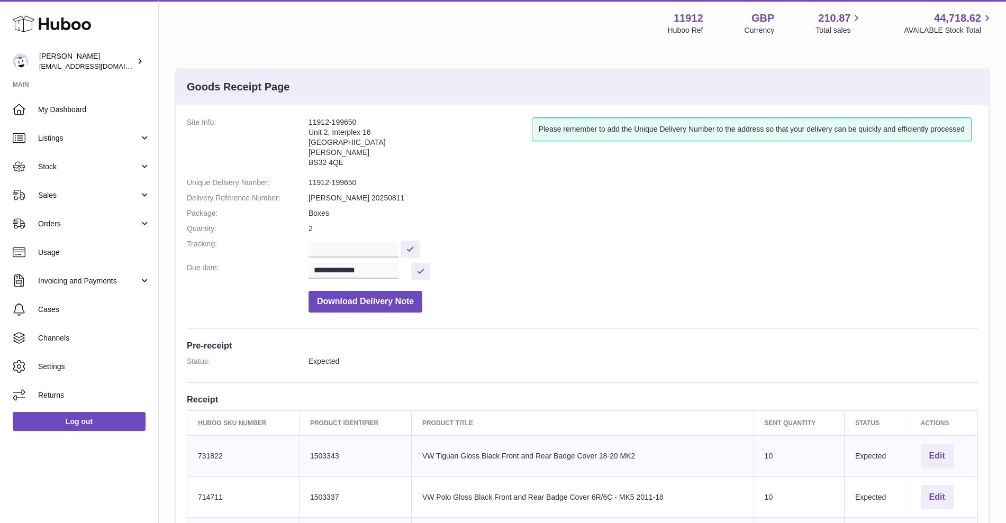
click at [349, 257] on dl "**********" at bounding box center [582, 218] width 791 height 201
click at [354, 251] on input "text" at bounding box center [354, 250] width 90 height 16
paste input "**********"
type input "**********"
click at [420, 253] on button at bounding box center [410, 249] width 19 height 17
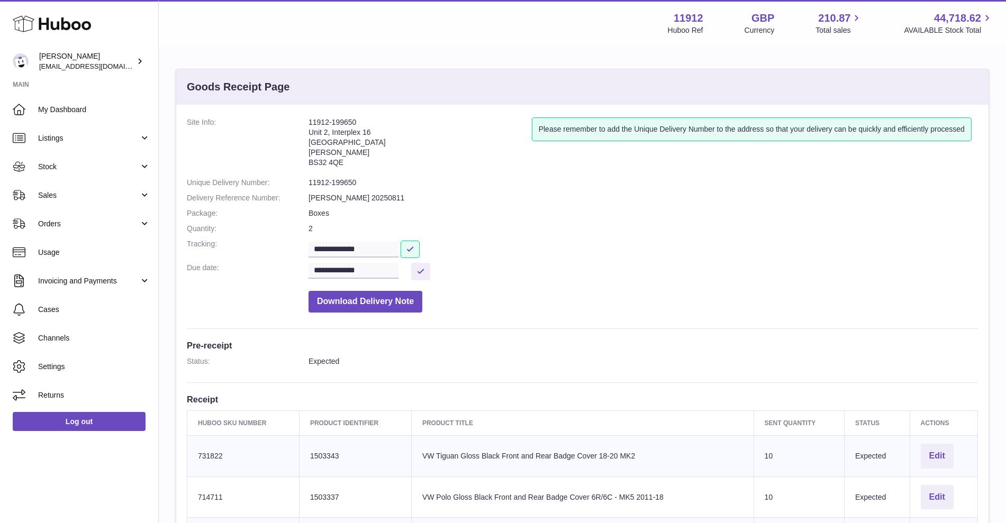
drag, startPoint x: 308, startPoint y: 121, endPoint x: 362, endPoint y: 117, distance: 54.2
copy dl "11912-199650"
click at [61, 315] on link "Cases" at bounding box center [79, 309] width 158 height 29
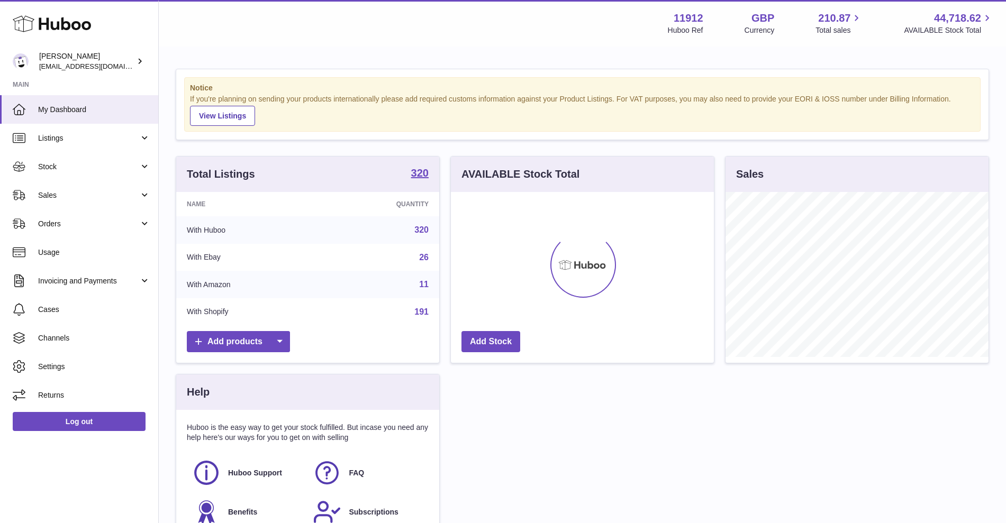
scroll to position [165, 263]
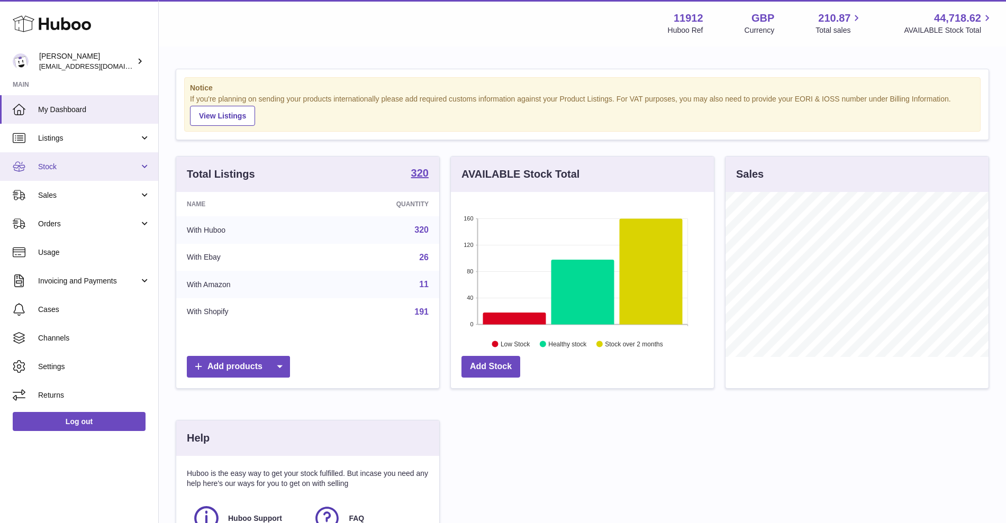
click at [95, 170] on span "Stock" at bounding box center [88, 167] width 101 height 10
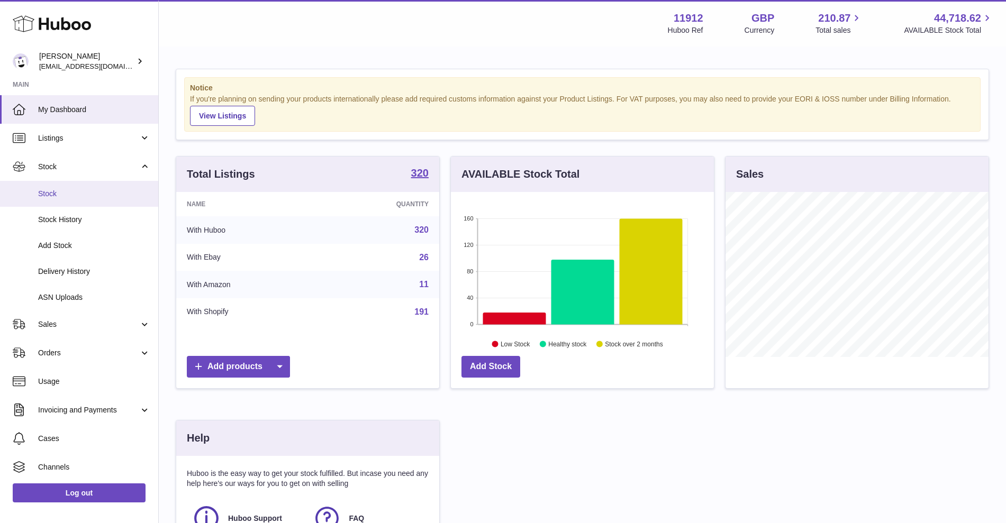
click at [88, 197] on span "Stock" at bounding box center [94, 194] width 112 height 10
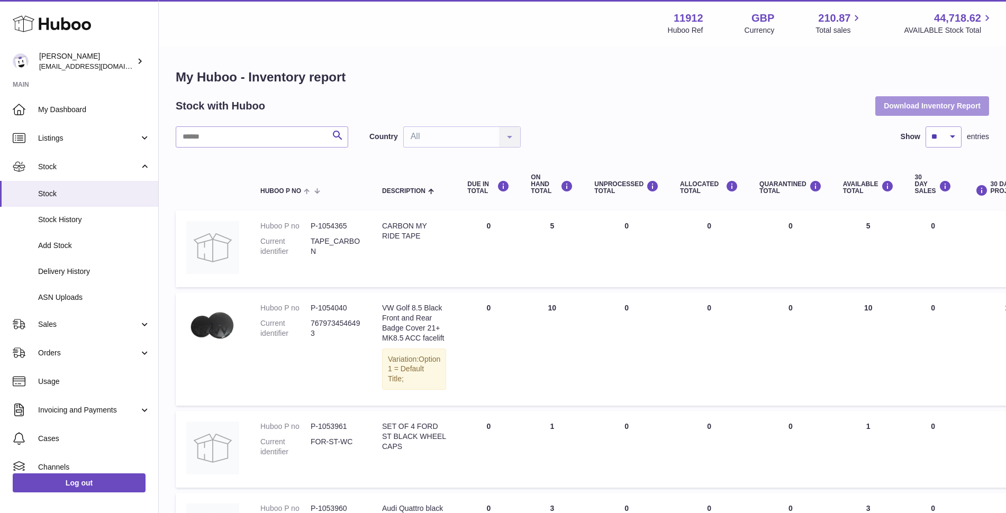
click at [920, 104] on button "Download Inventory Report" at bounding box center [932, 105] width 114 height 19
